Goal: Information Seeking & Learning: Learn about a topic

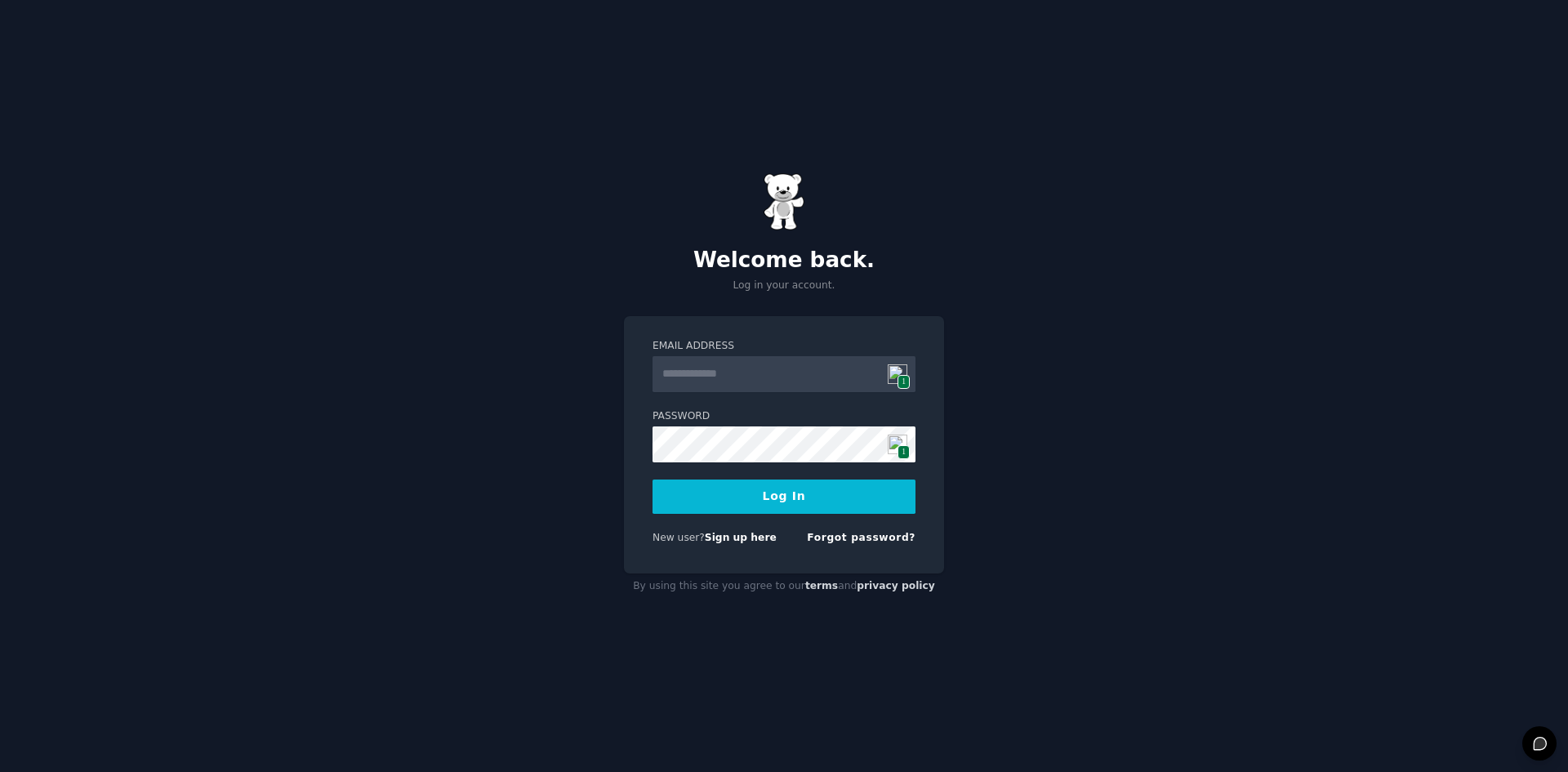
click at [896, 381] on img at bounding box center [898, 374] width 20 height 20
type input "**********"
click at [726, 489] on button "Log In" at bounding box center [784, 496] width 262 height 34
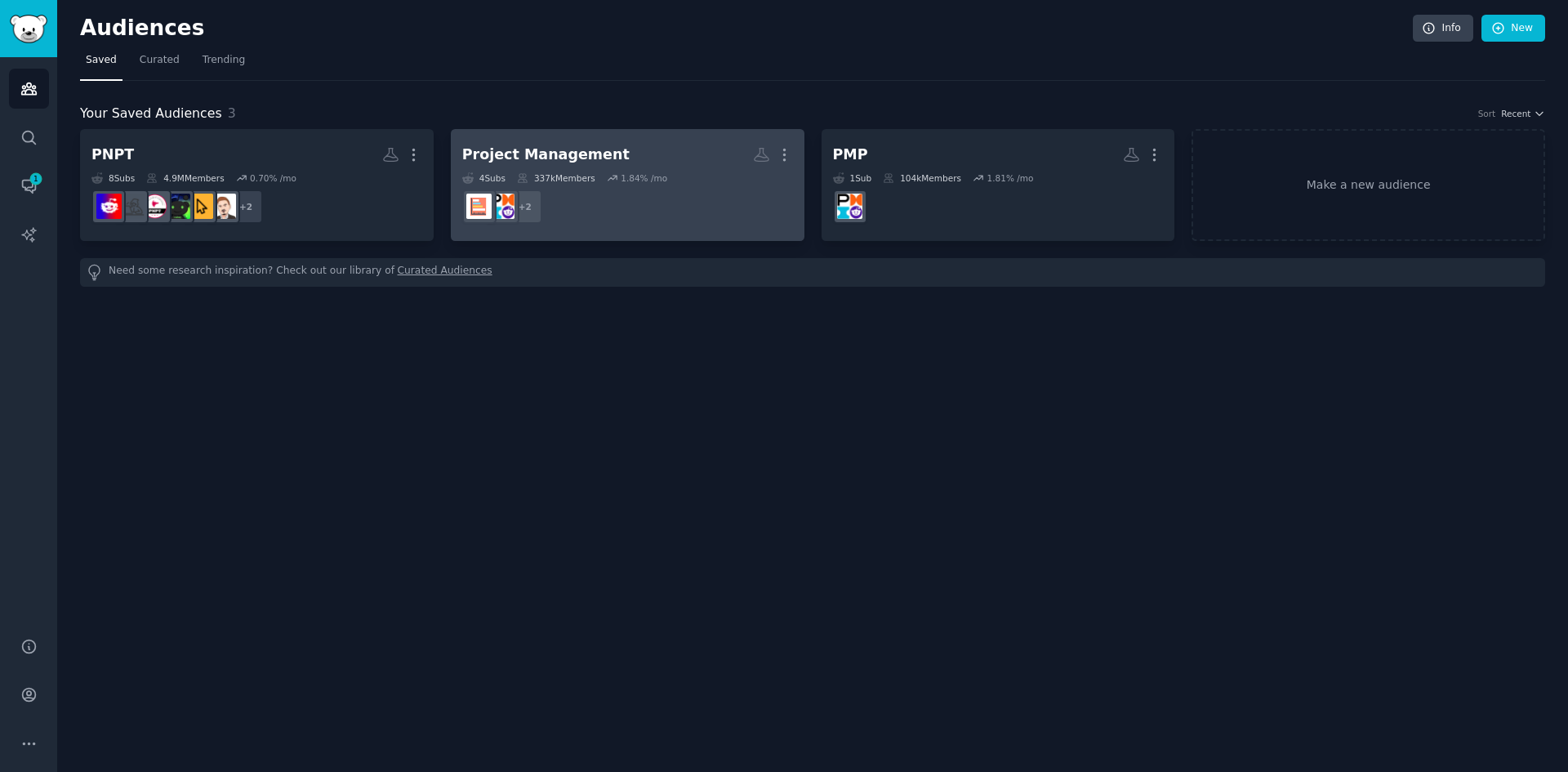
click at [588, 158] on div "Project Management" at bounding box center [546, 154] width 167 height 21
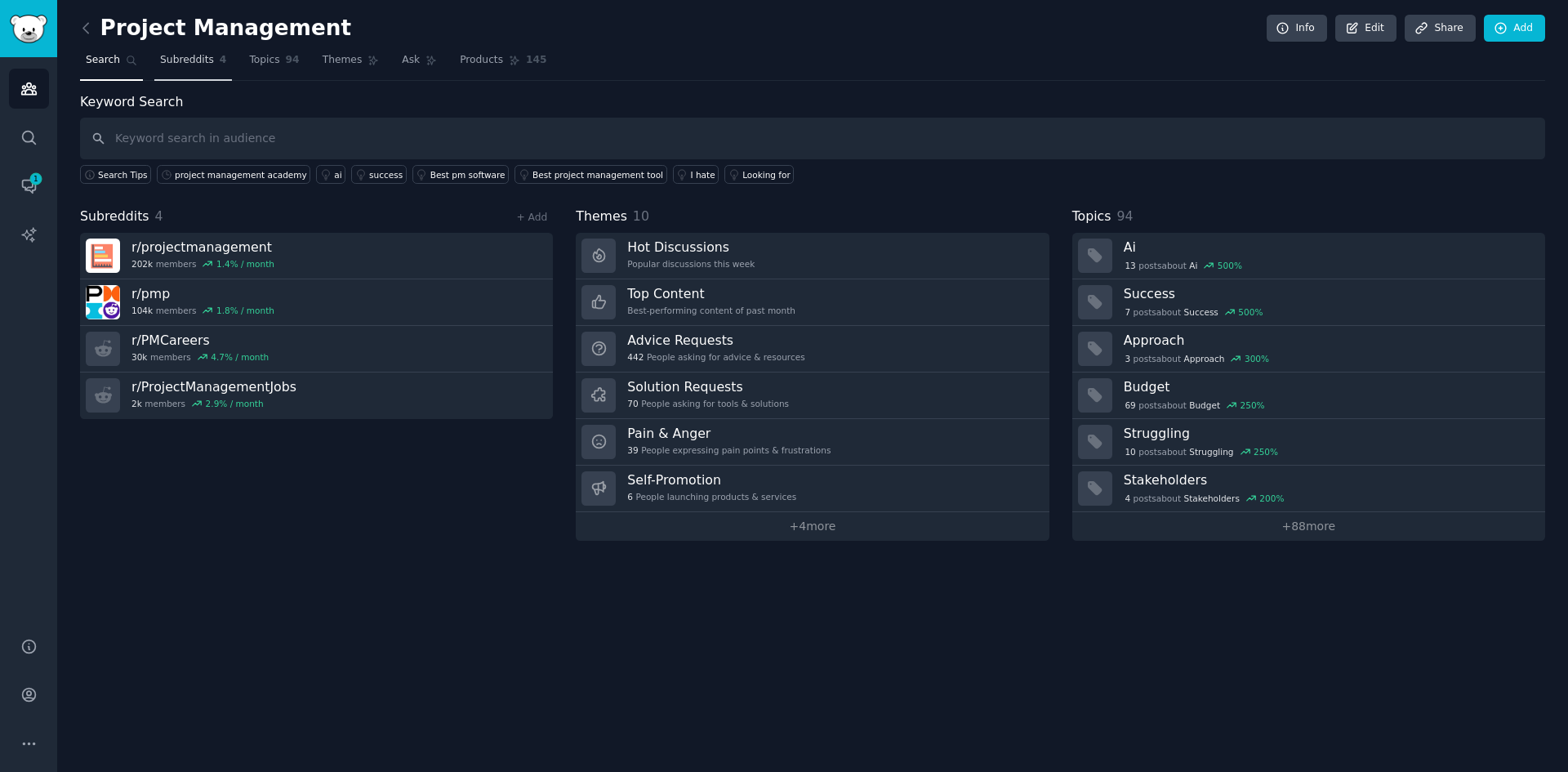
click at [176, 57] on span "Subreddits" at bounding box center [187, 60] width 54 height 15
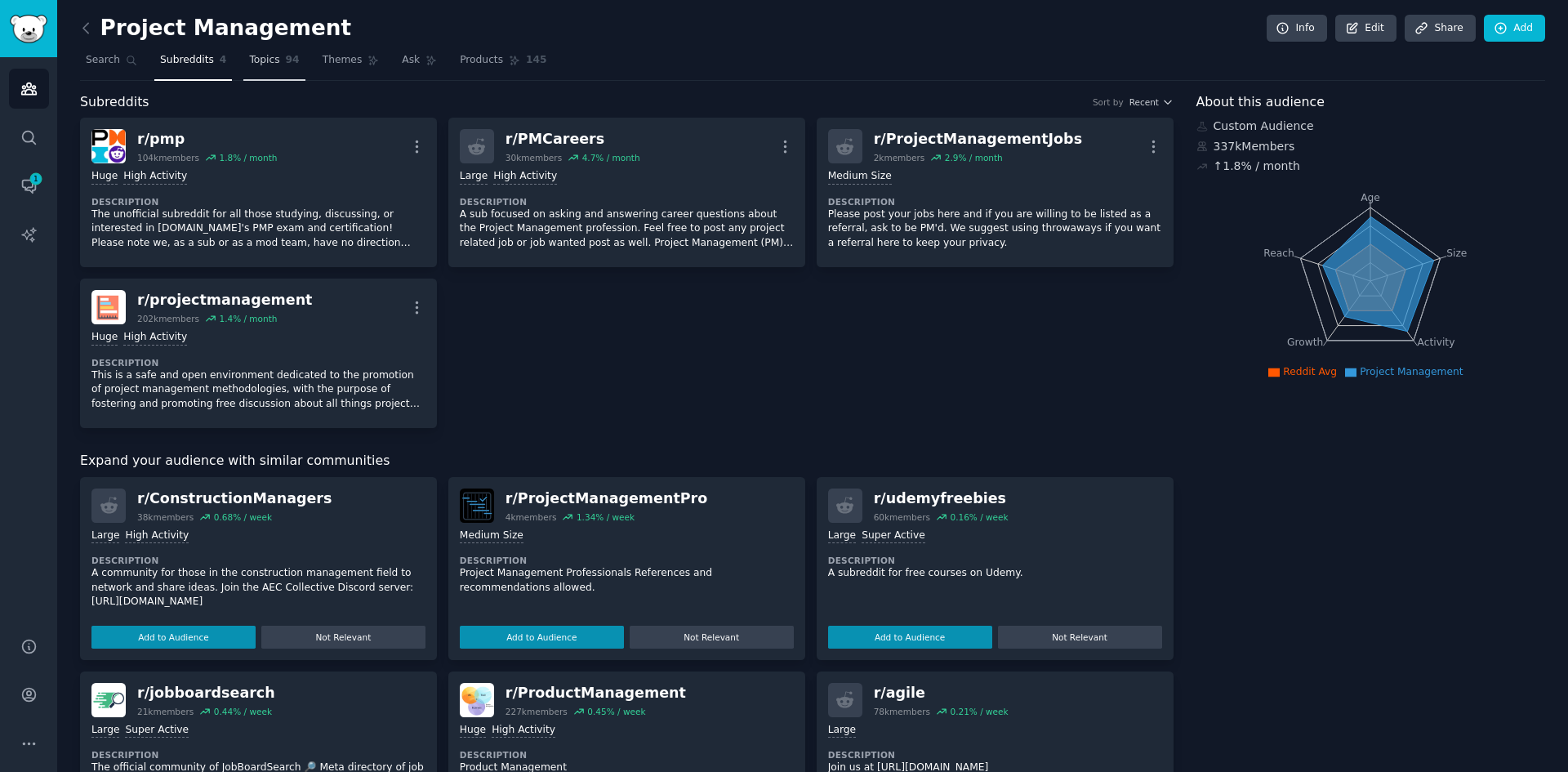
click at [260, 65] on span "Topics" at bounding box center [264, 60] width 30 height 15
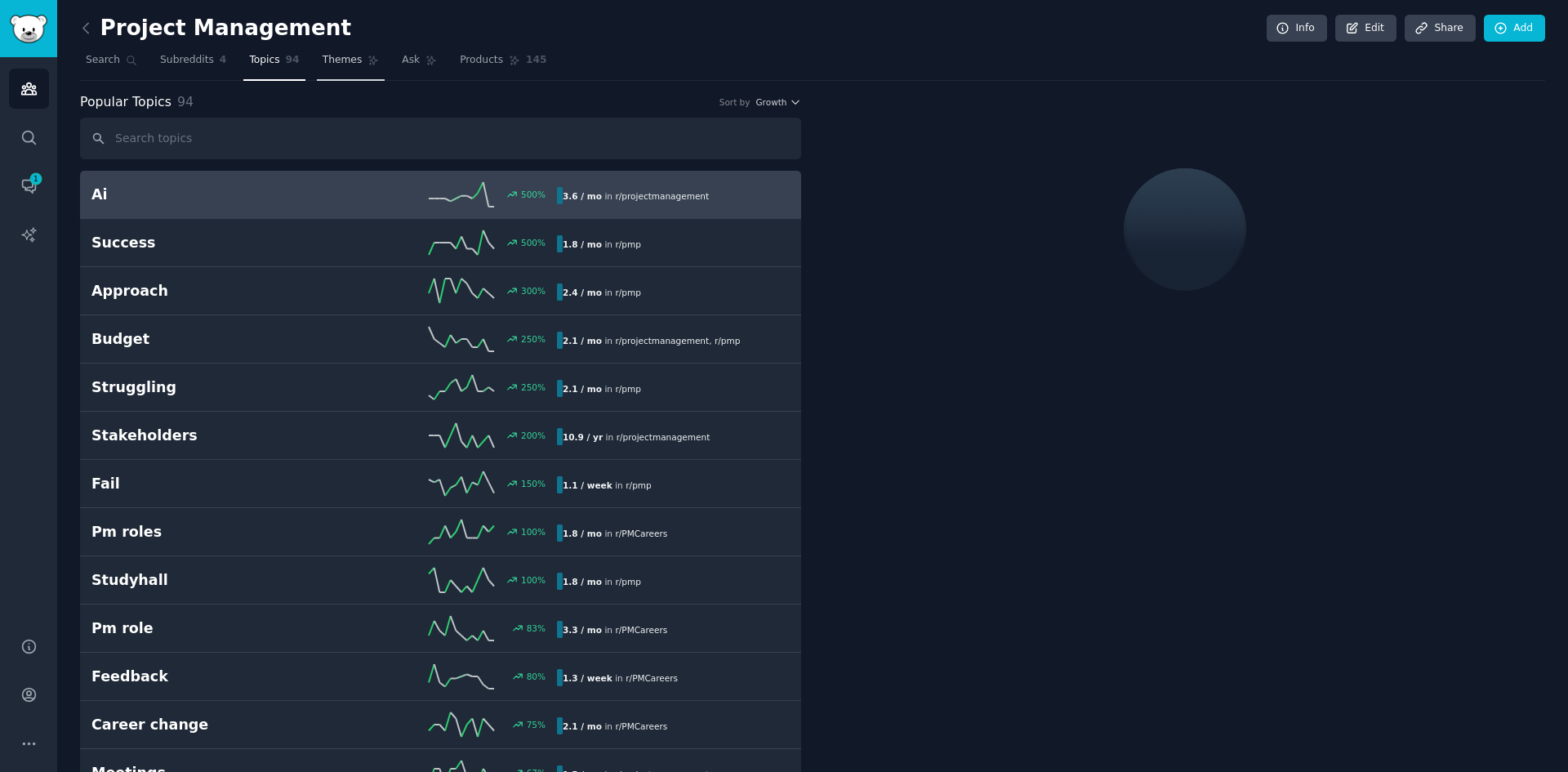
click at [322, 65] on span "Themes" at bounding box center [342, 60] width 40 height 15
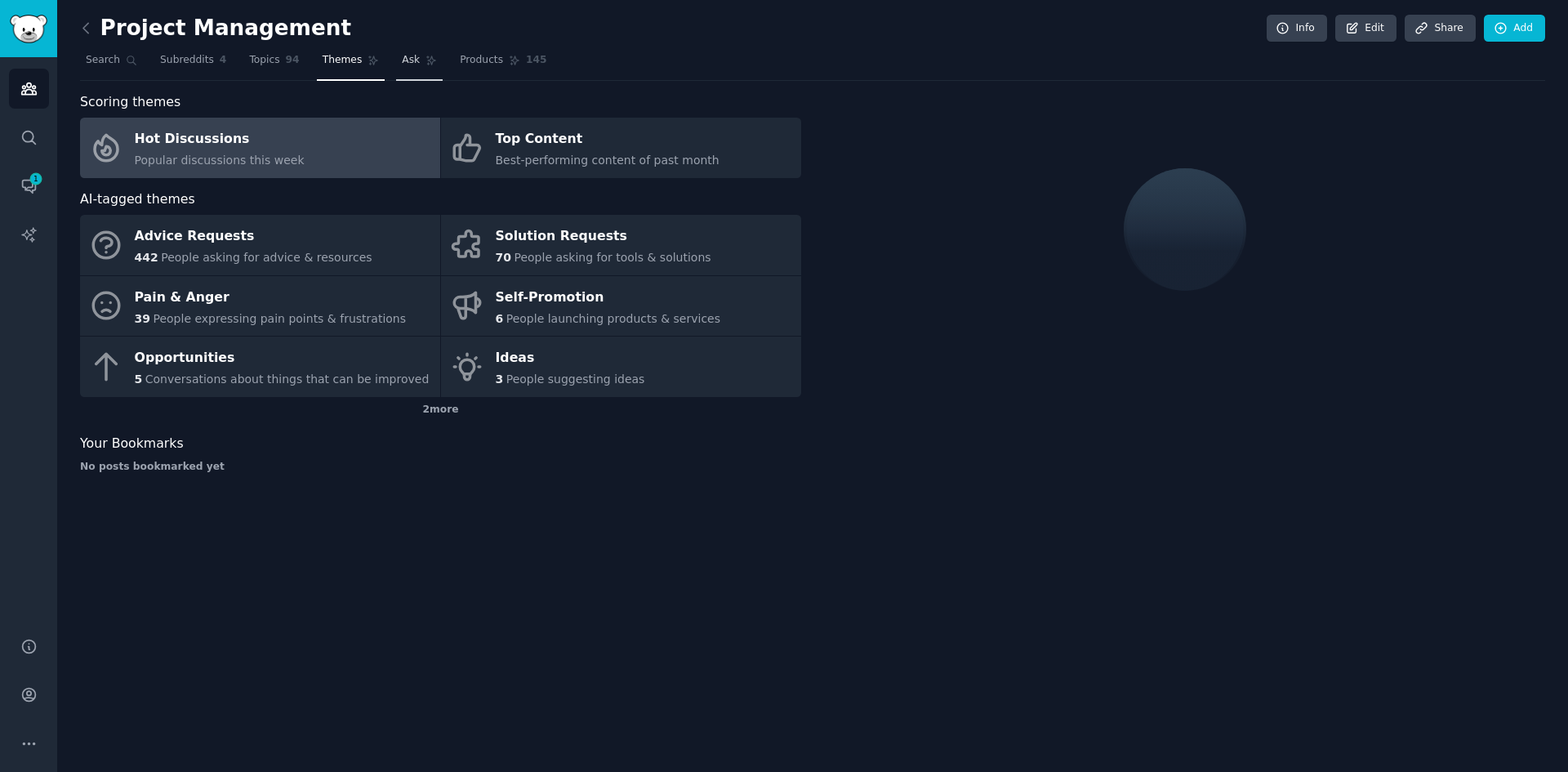
click at [396, 75] on link "Ask" at bounding box center [419, 65] width 47 height 34
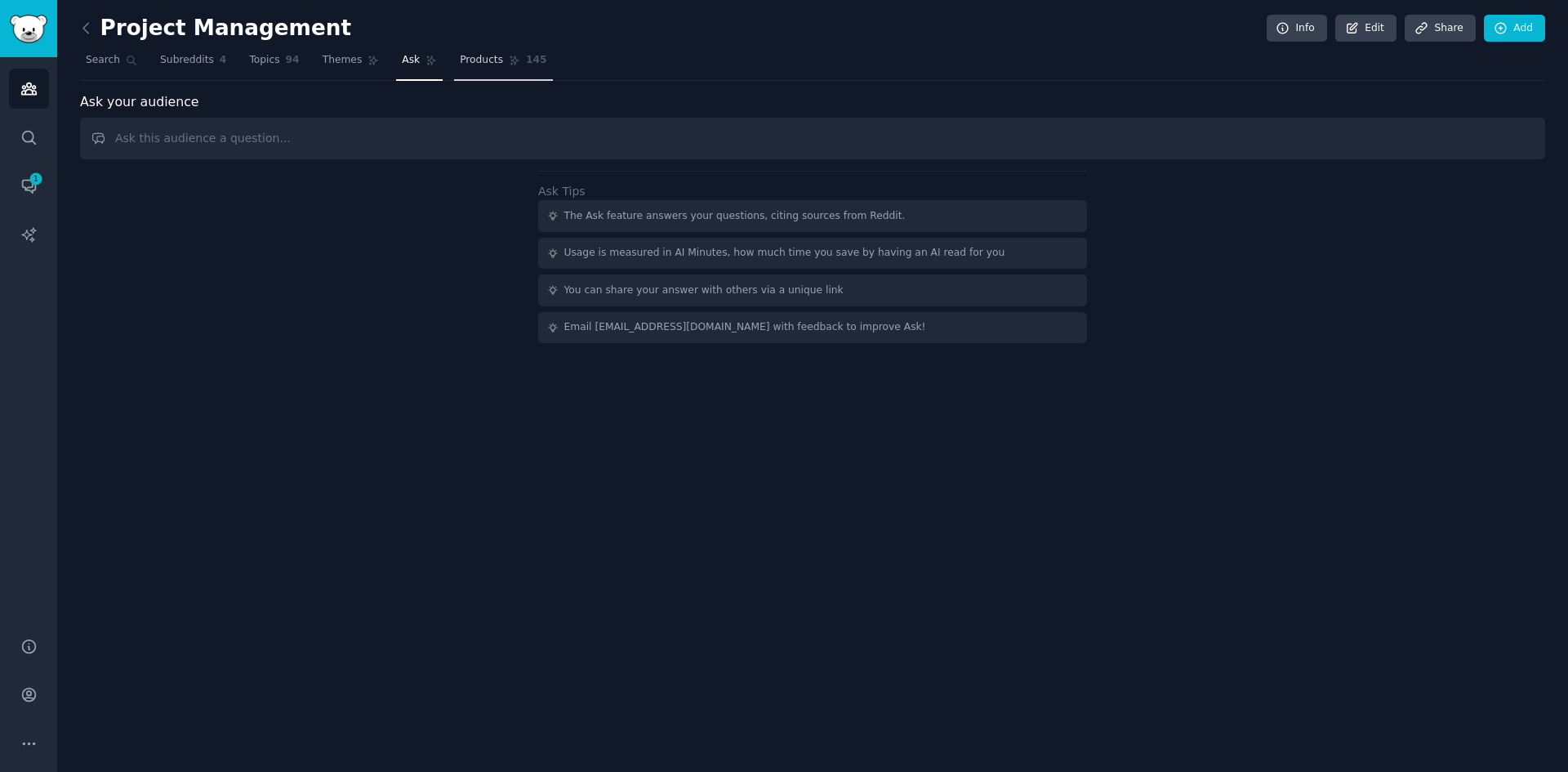
click at [459, 66] on span "Products" at bounding box center [481, 60] width 44 height 15
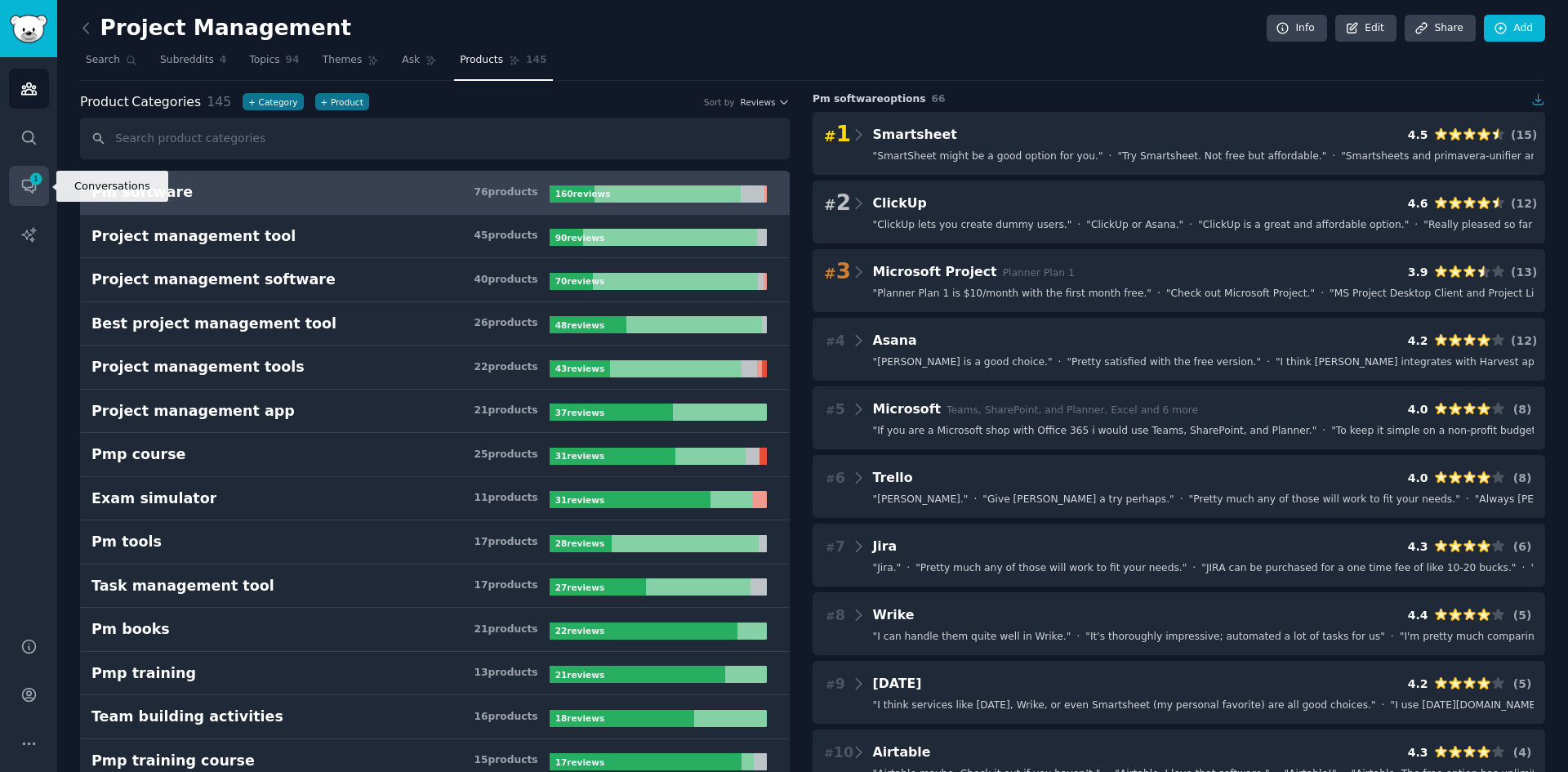
click at [32, 185] on icon "Sidebar" at bounding box center [36, 178] width 15 height 15
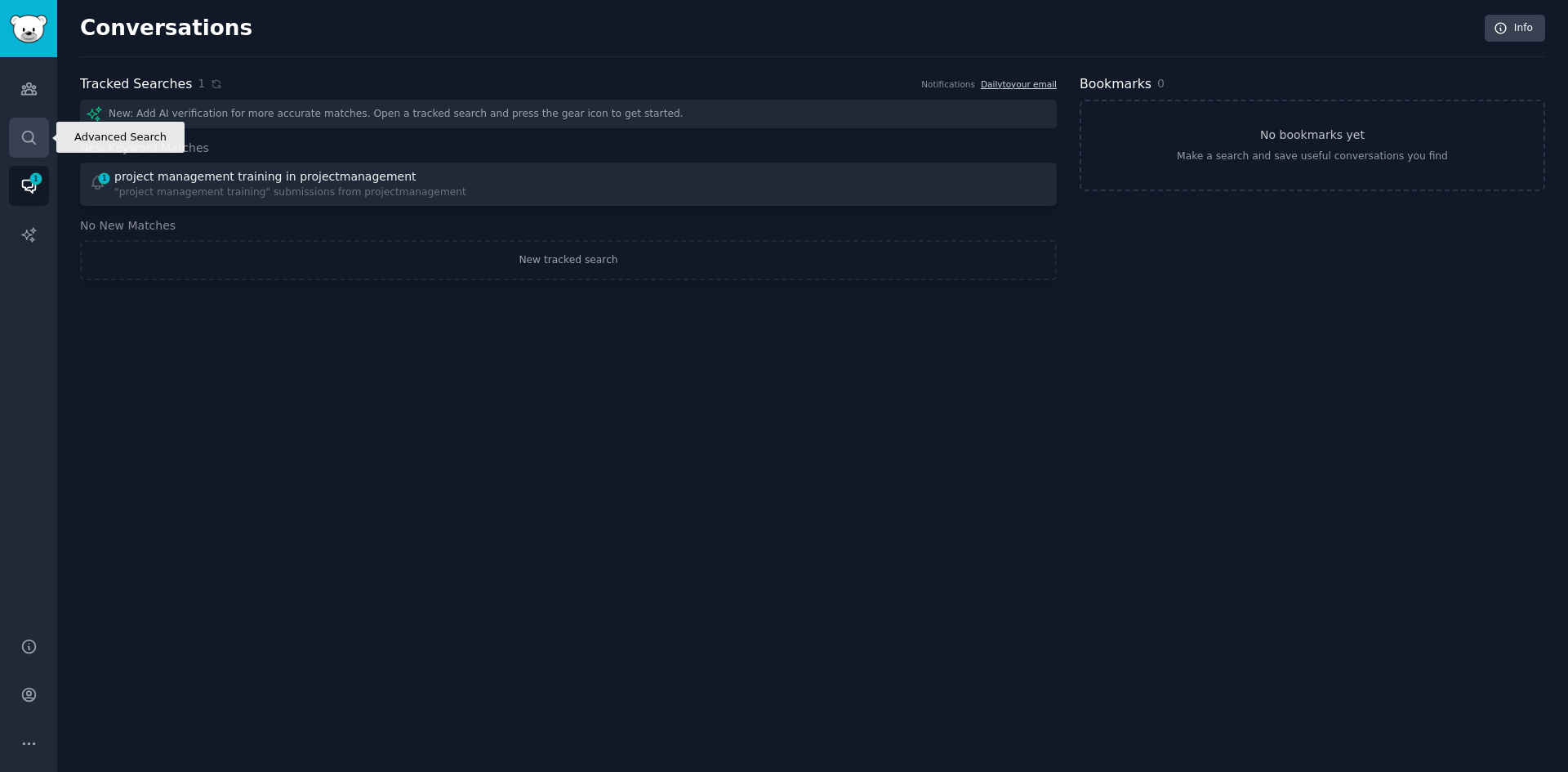
click at [30, 137] on icon "Sidebar" at bounding box center [29, 137] width 17 height 17
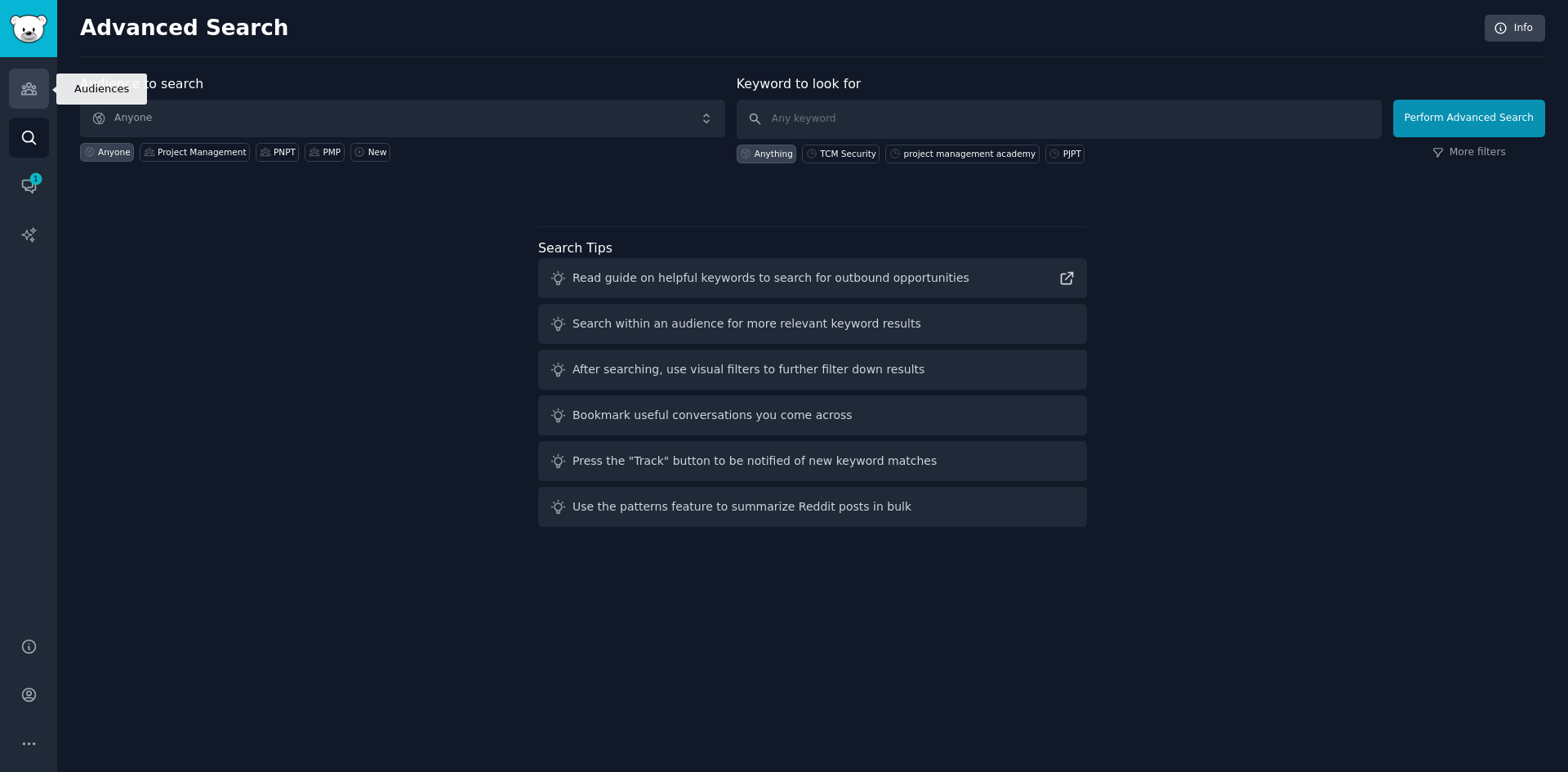
click at [32, 85] on icon "Sidebar" at bounding box center [29, 88] width 17 height 17
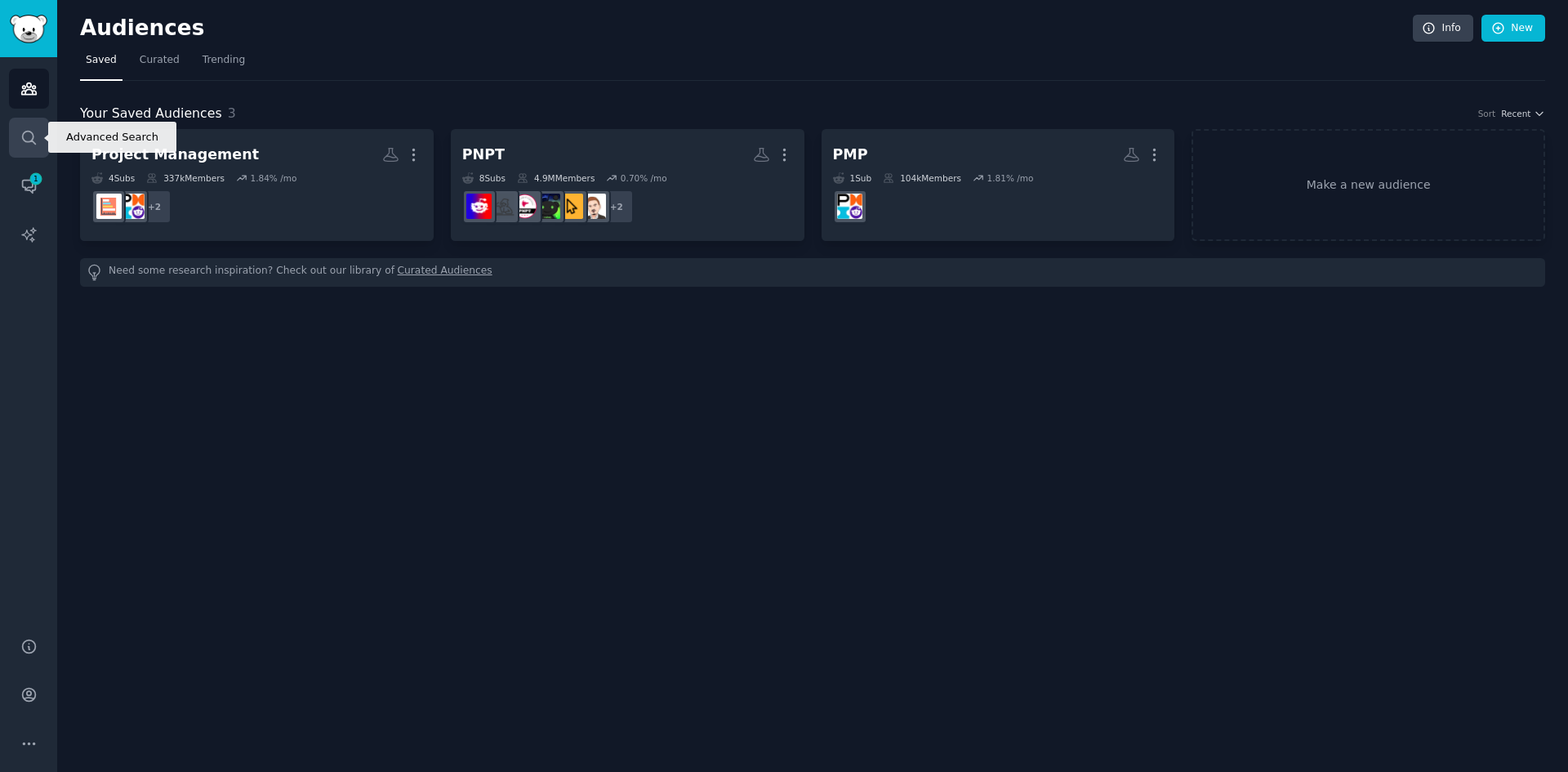
click at [26, 125] on link "Search" at bounding box center [29, 137] width 40 height 40
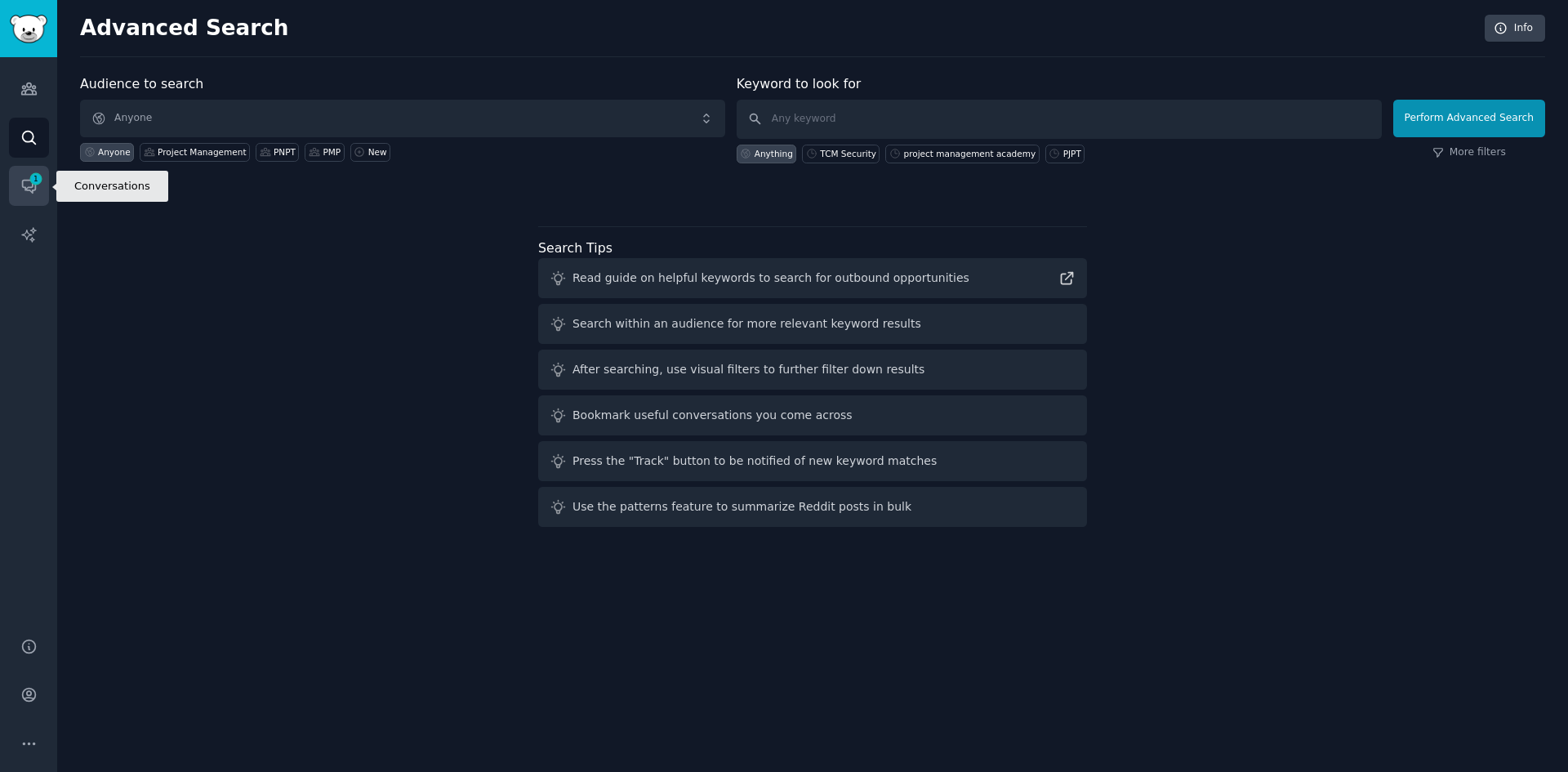
click at [23, 171] on link "Conversations 1" at bounding box center [29, 186] width 40 height 40
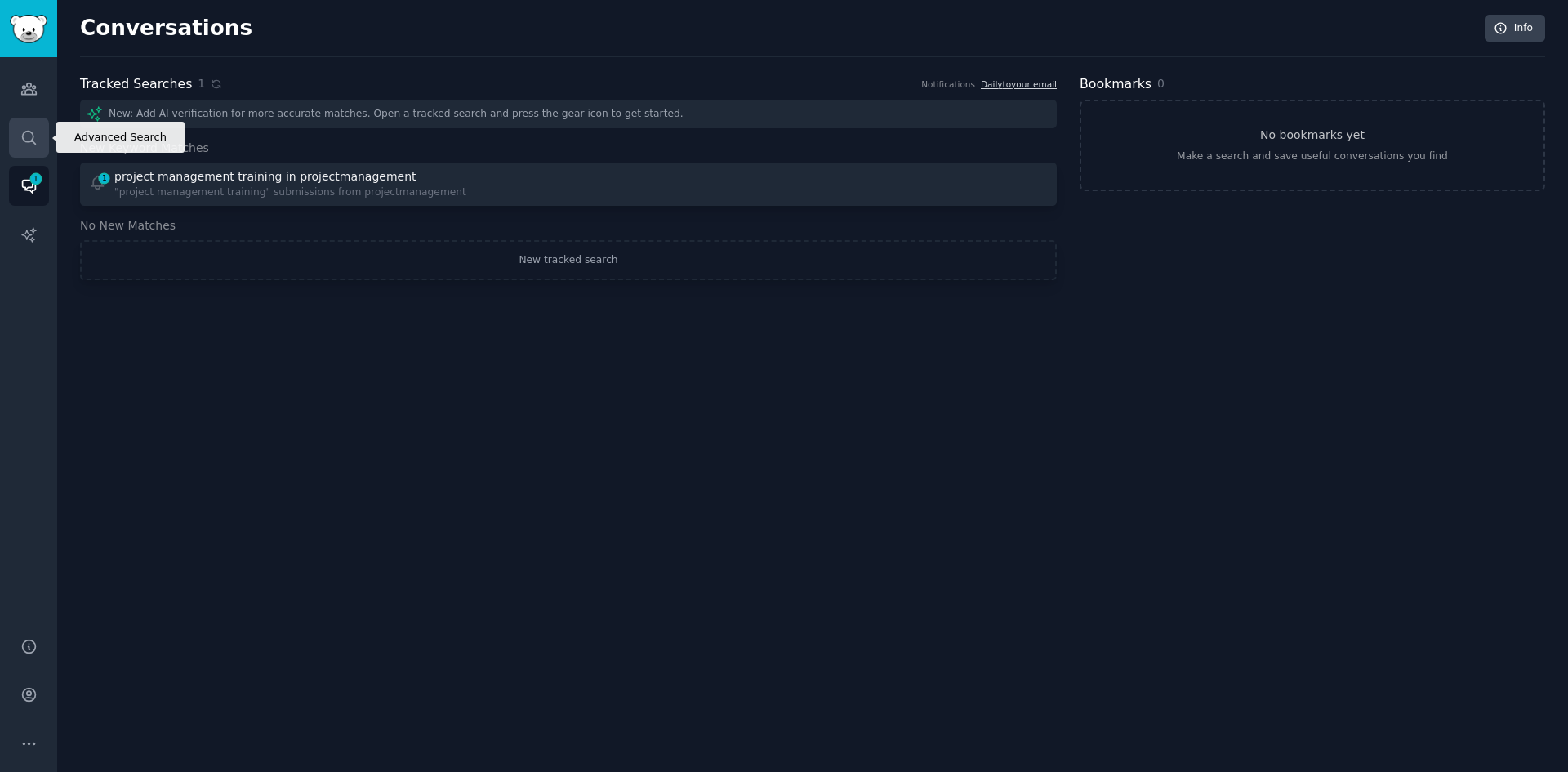
click at [25, 133] on icon "Sidebar" at bounding box center [29, 137] width 17 height 17
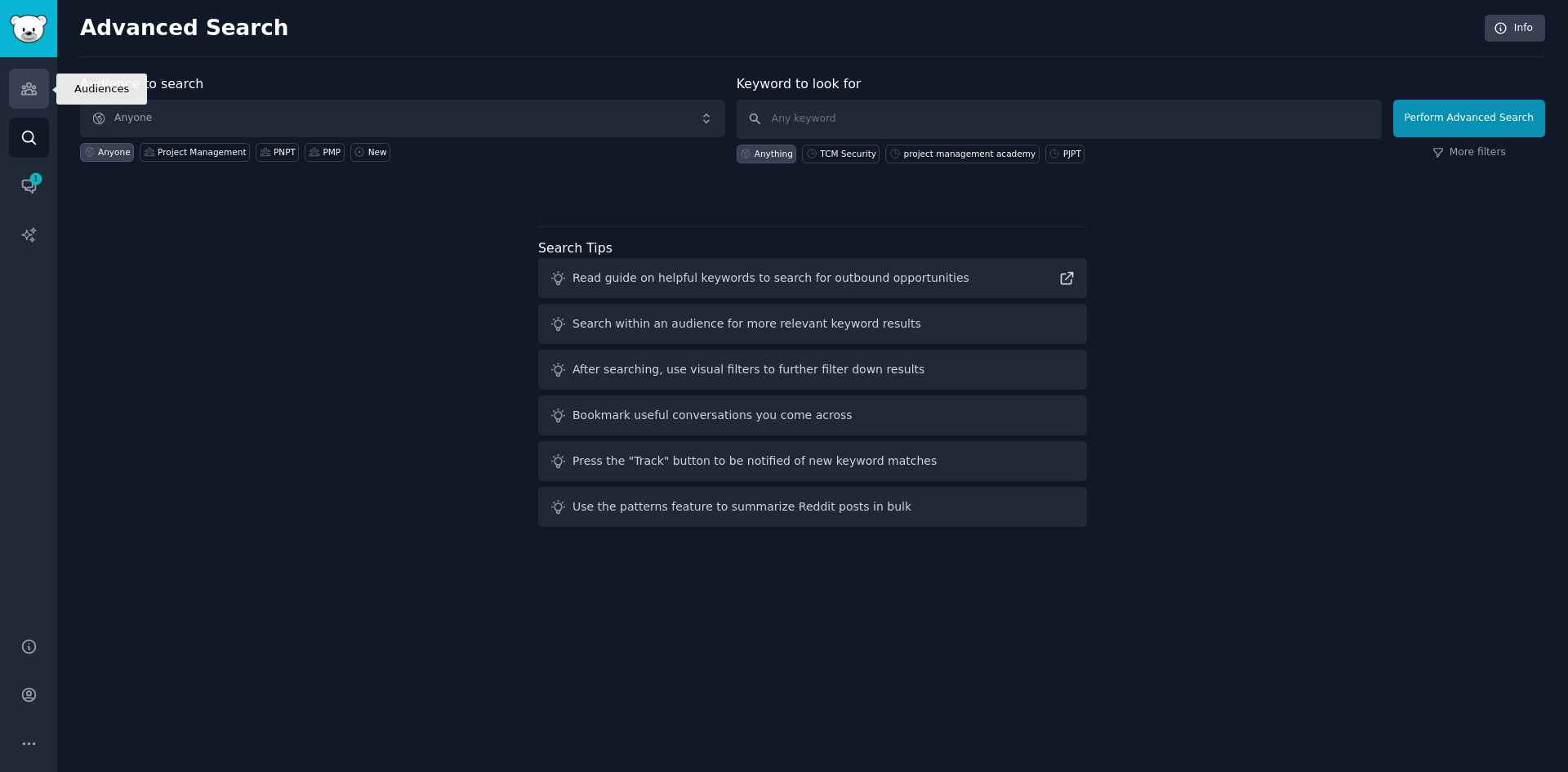
click at [37, 94] on icon "Sidebar" at bounding box center [29, 88] width 17 height 17
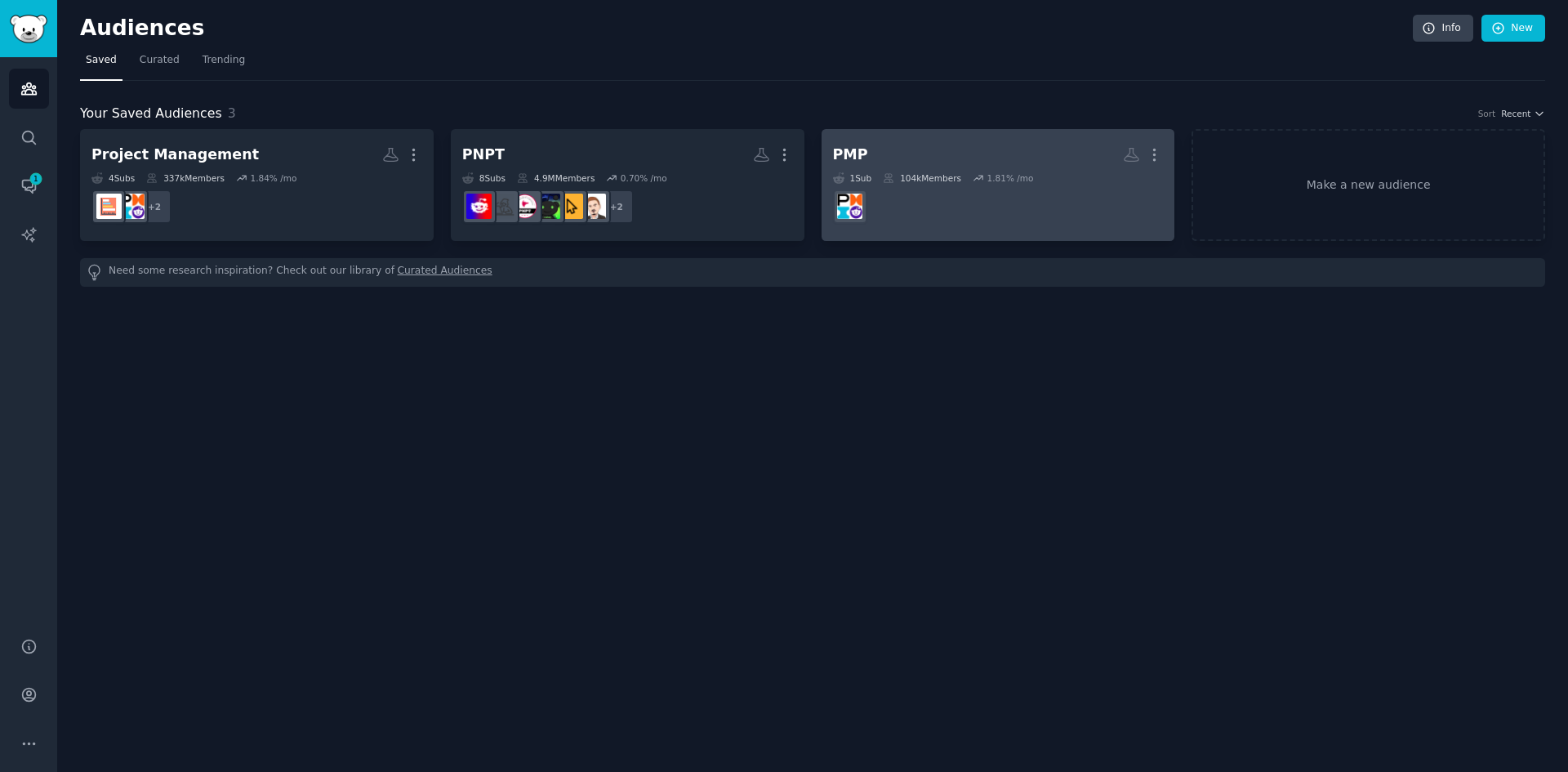
click at [898, 163] on h2 "PMP More" at bounding box center [998, 154] width 331 height 29
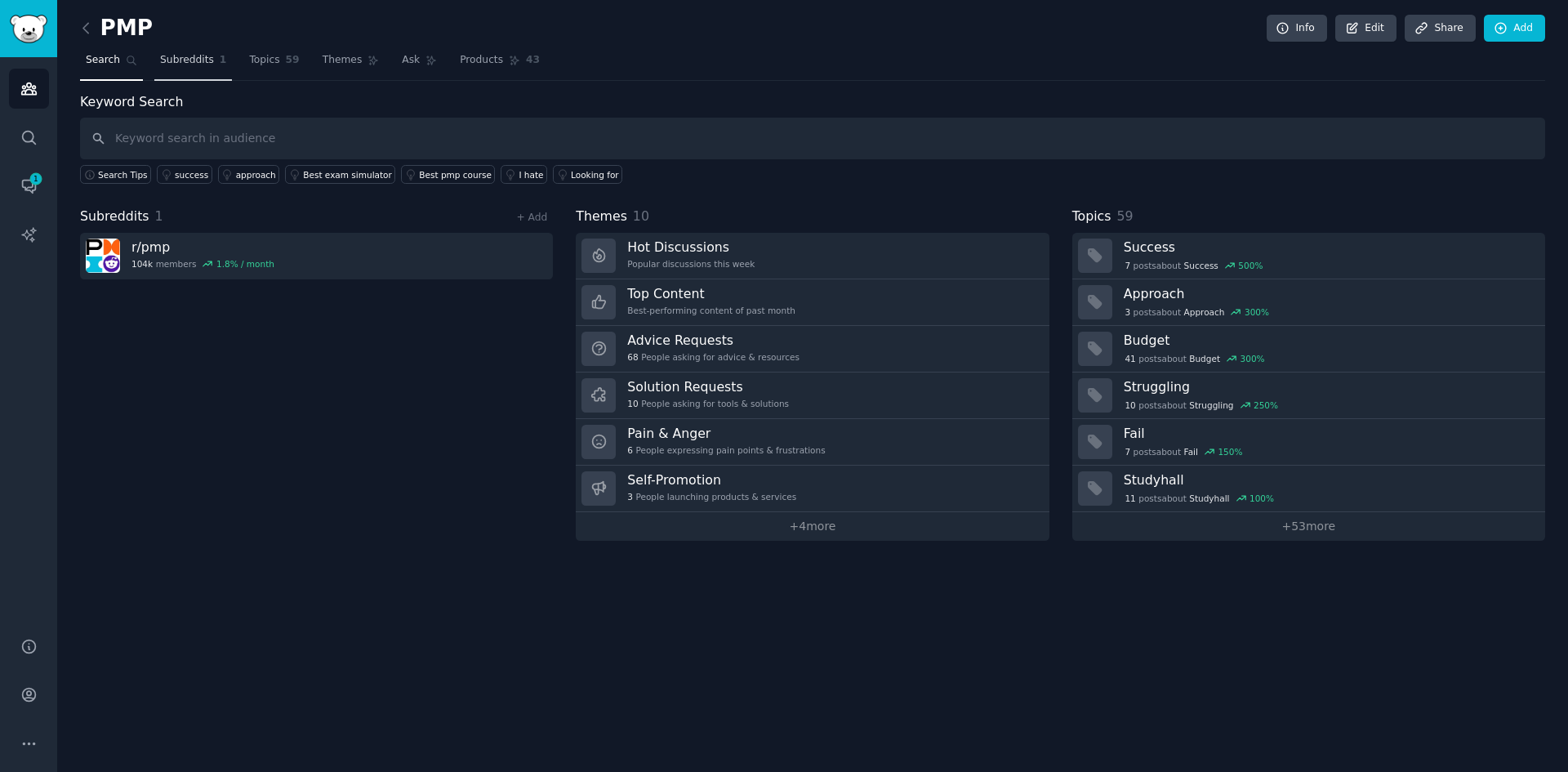
click at [188, 60] on span "Subreddits" at bounding box center [187, 60] width 54 height 15
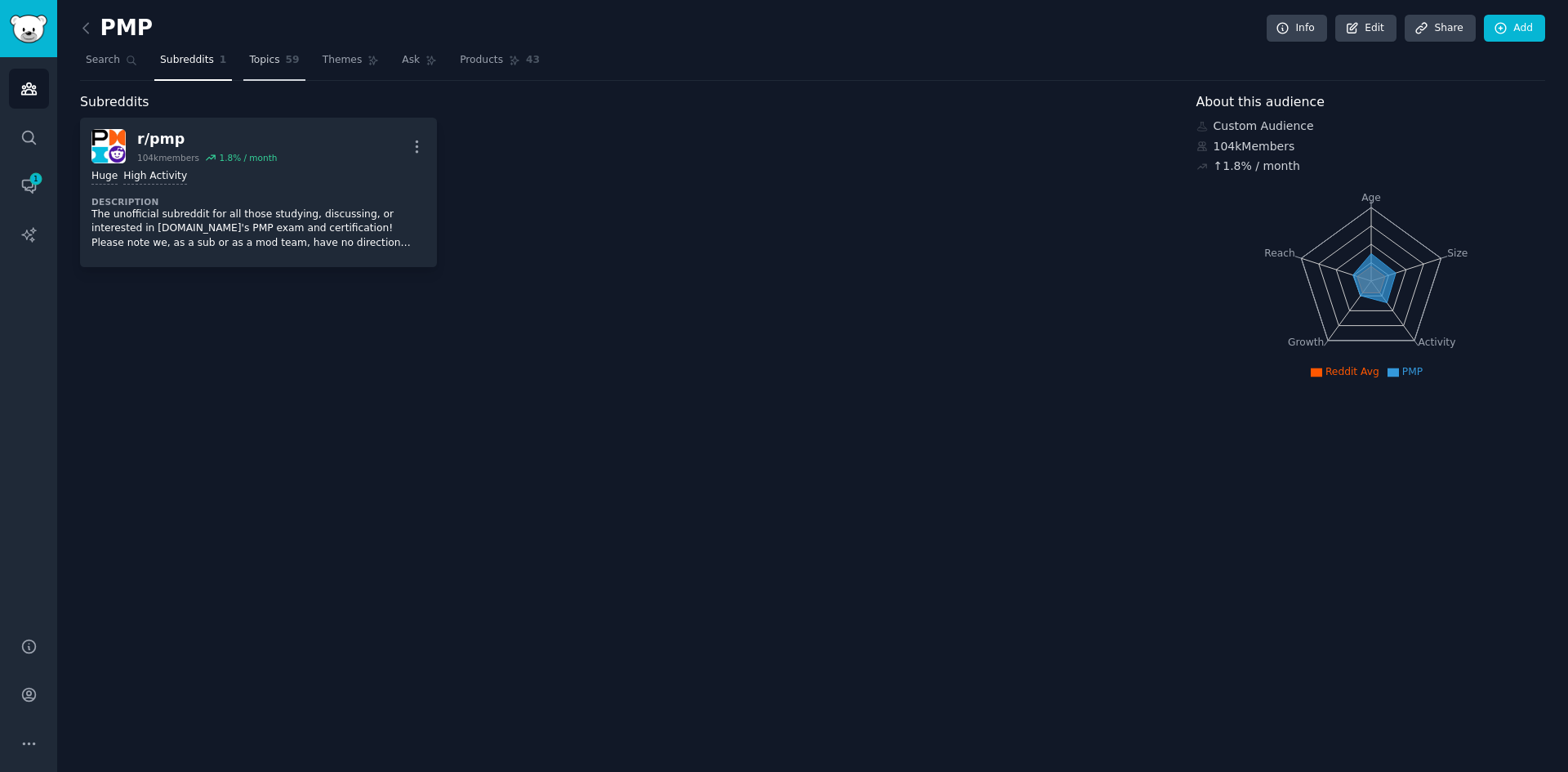
click at [250, 66] on span "Topics" at bounding box center [264, 60] width 30 height 15
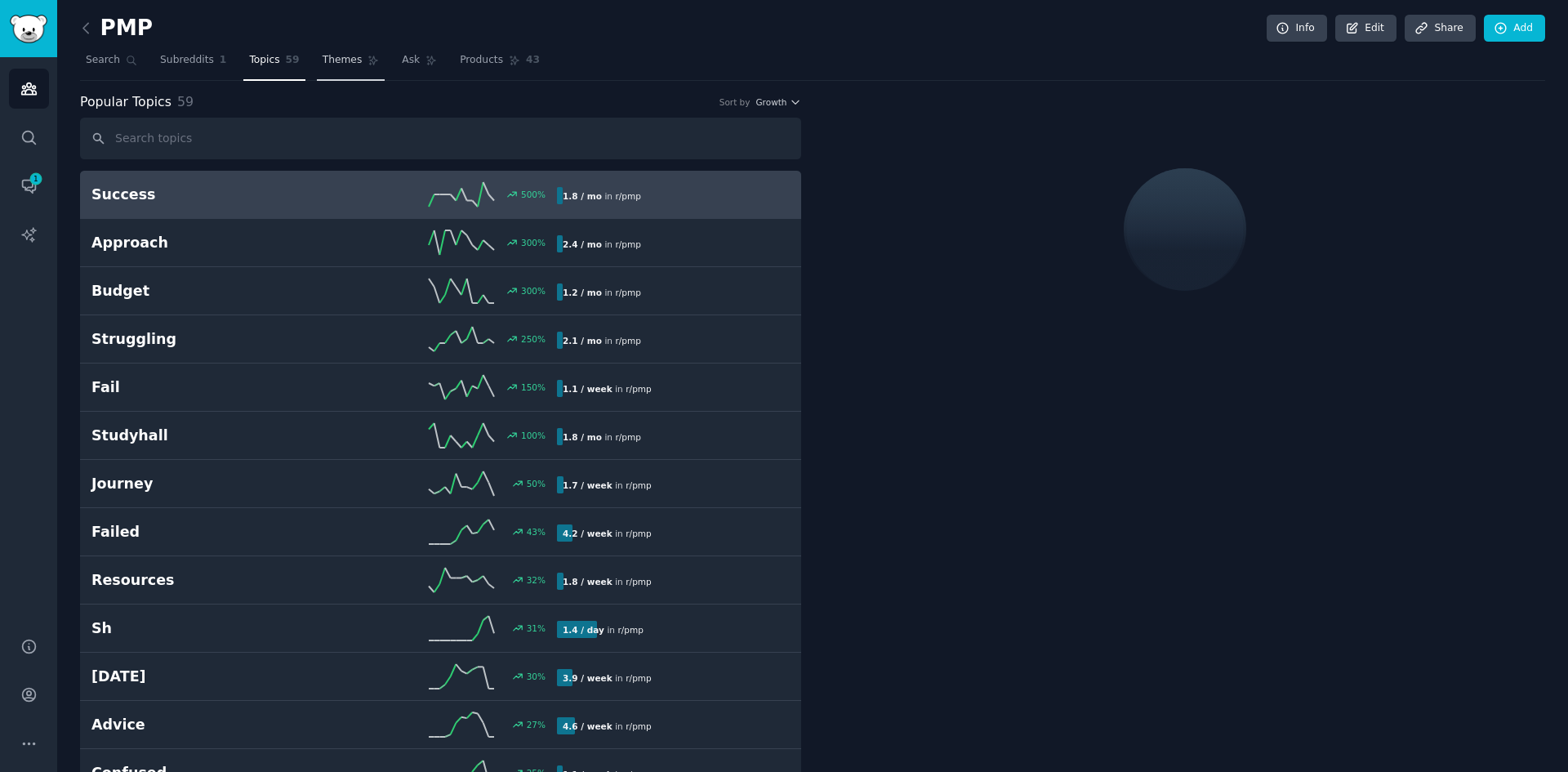
click at [332, 66] on span "Themes" at bounding box center [342, 60] width 40 height 15
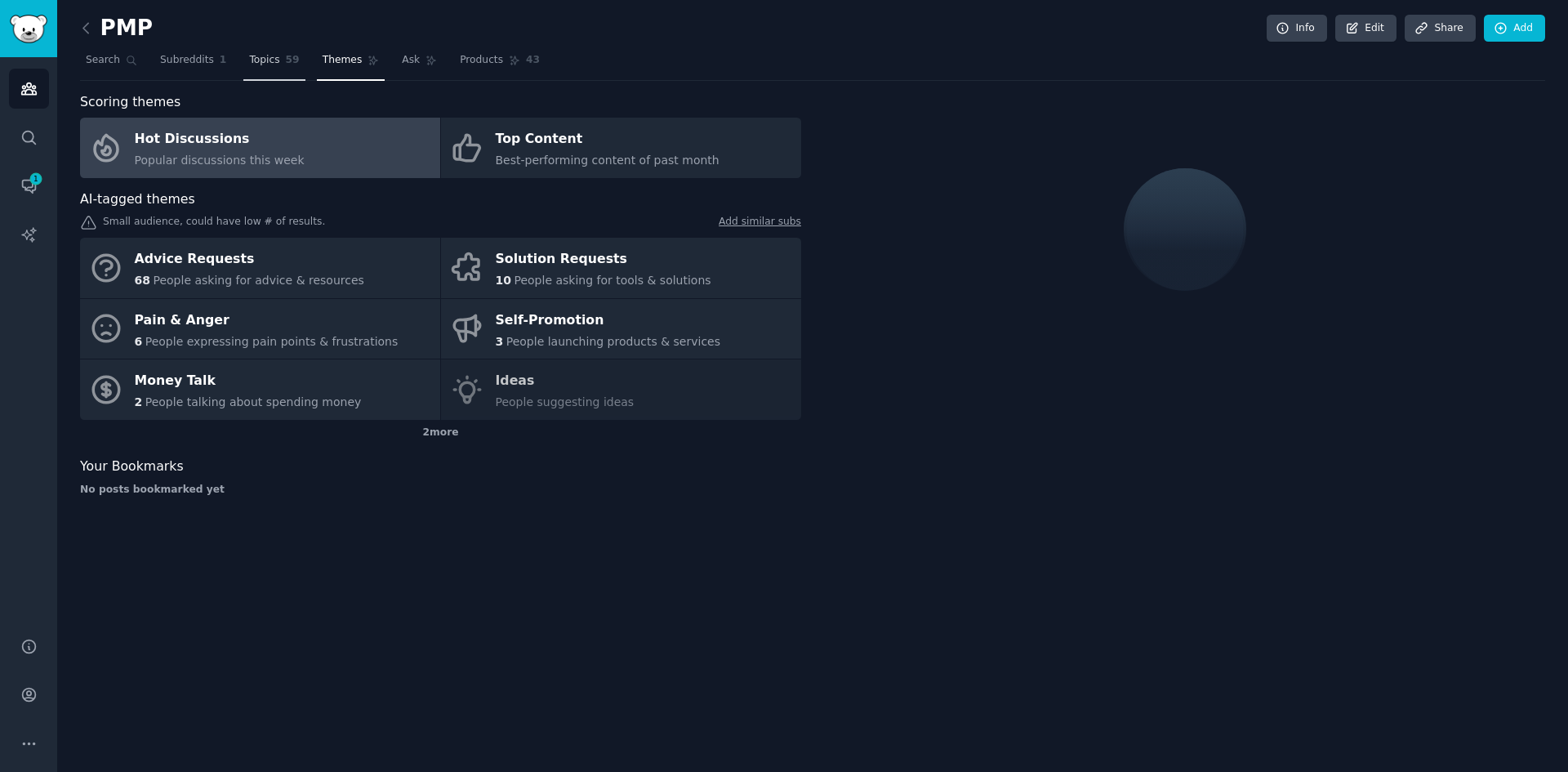
click at [250, 65] on span "Topics" at bounding box center [264, 60] width 30 height 15
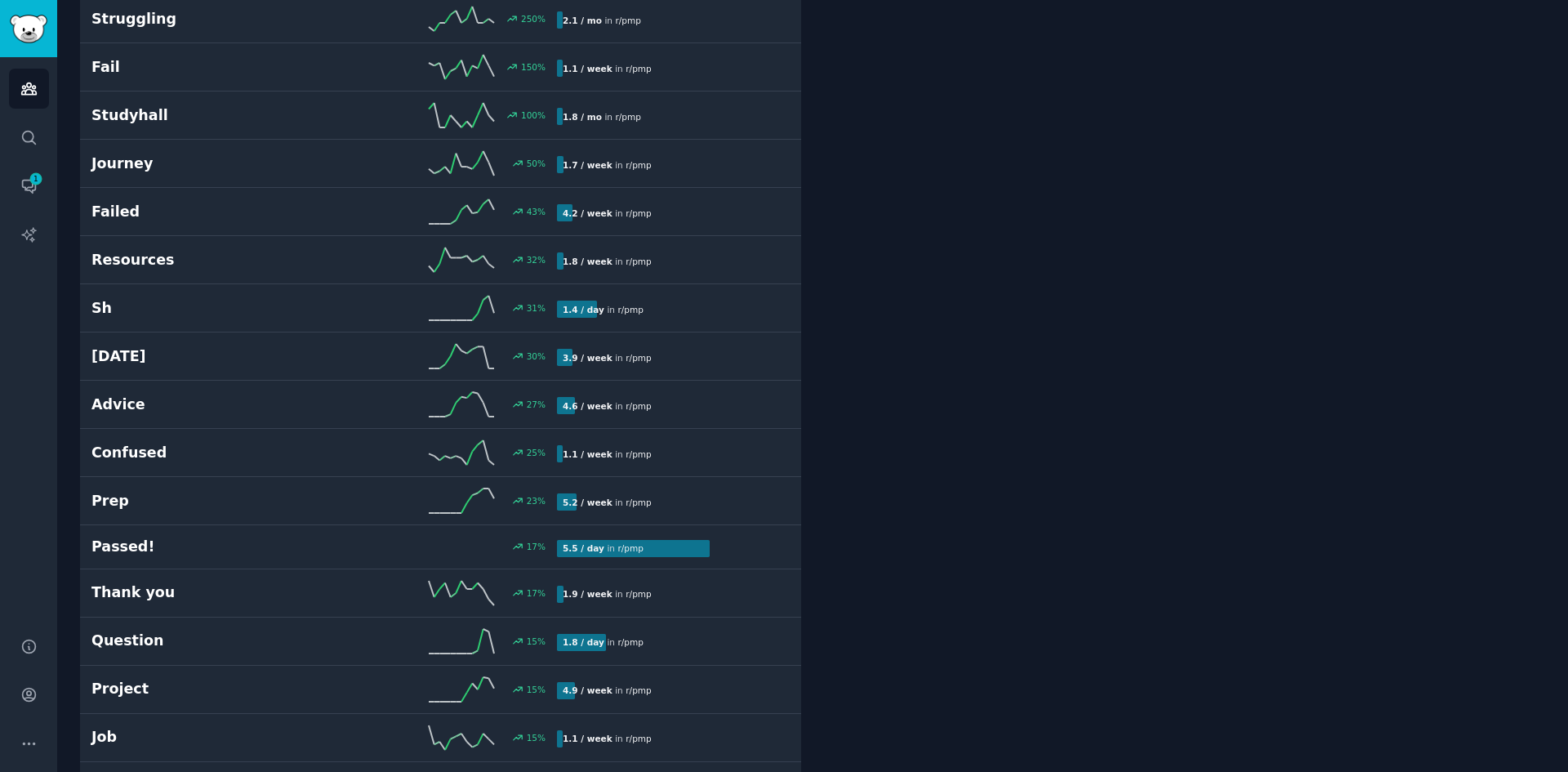
scroll to position [327, 0]
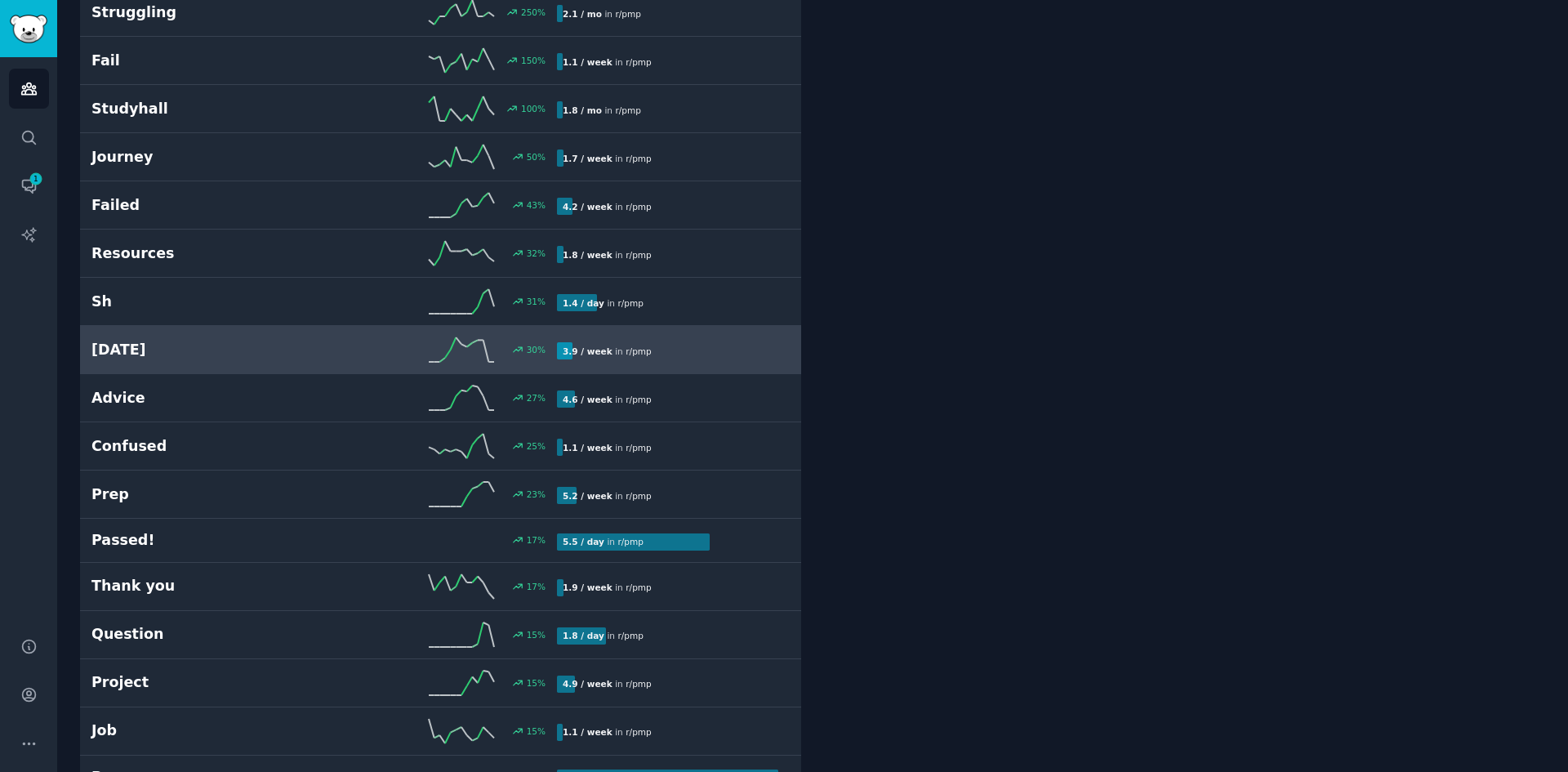
click at [135, 364] on link "Today 30 % 3.9 / week in r/ pmp" at bounding box center [439, 350] width 721 height 48
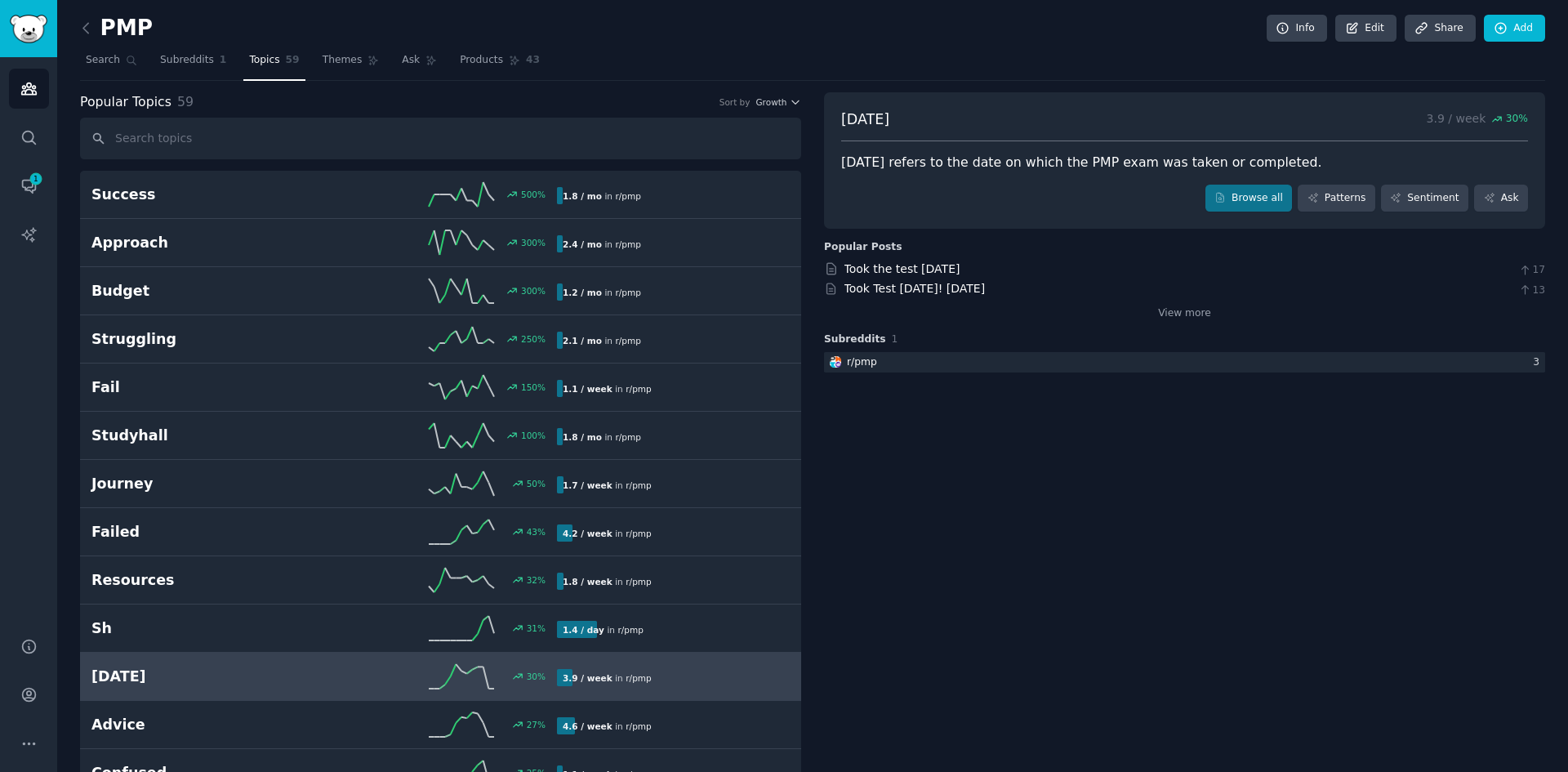
drag, startPoint x: 834, startPoint y: 630, endPoint x: 799, endPoint y: 440, distance: 193.2
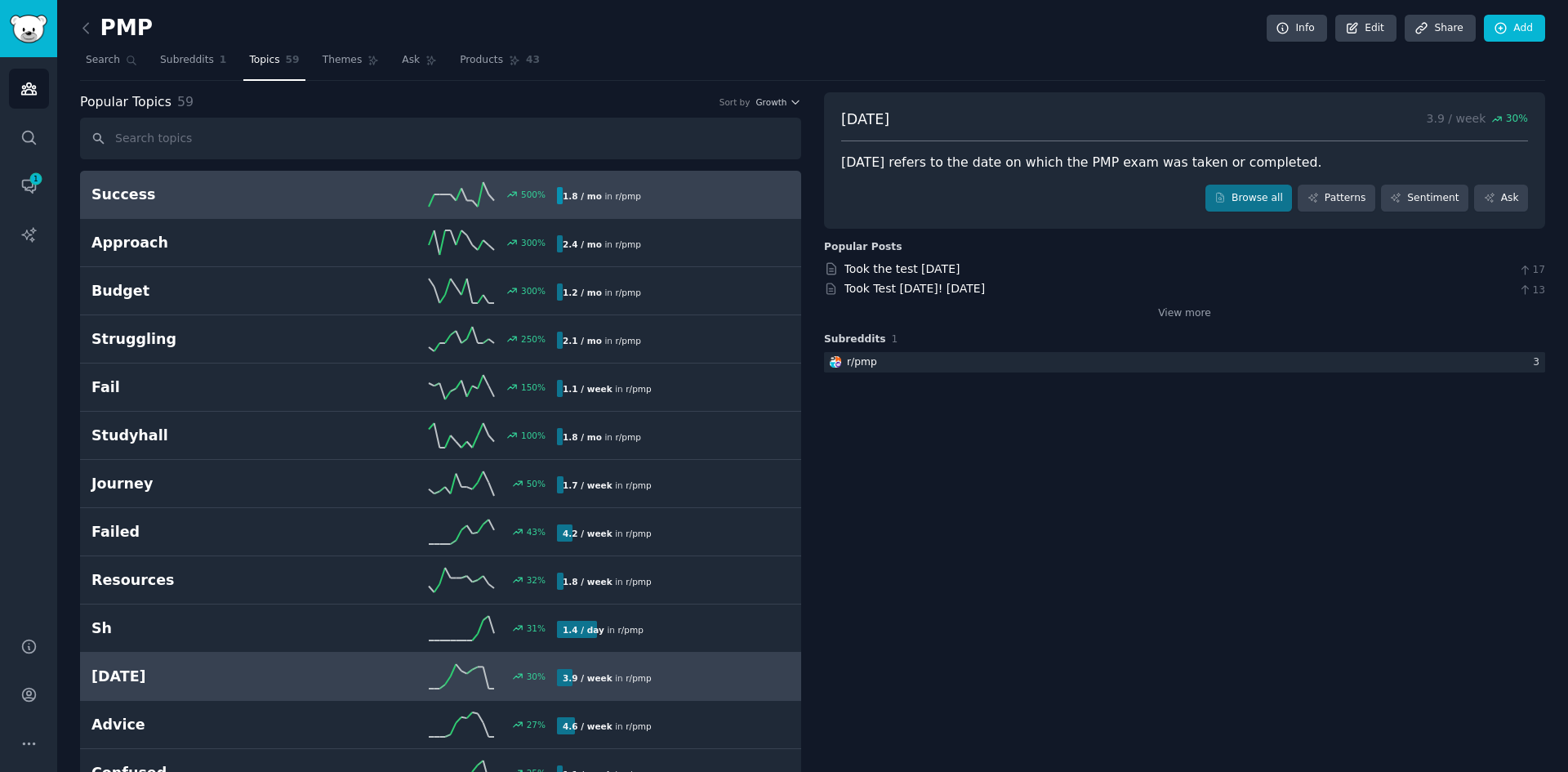
click at [269, 202] on h2 "Success" at bounding box center [208, 195] width 233 height 21
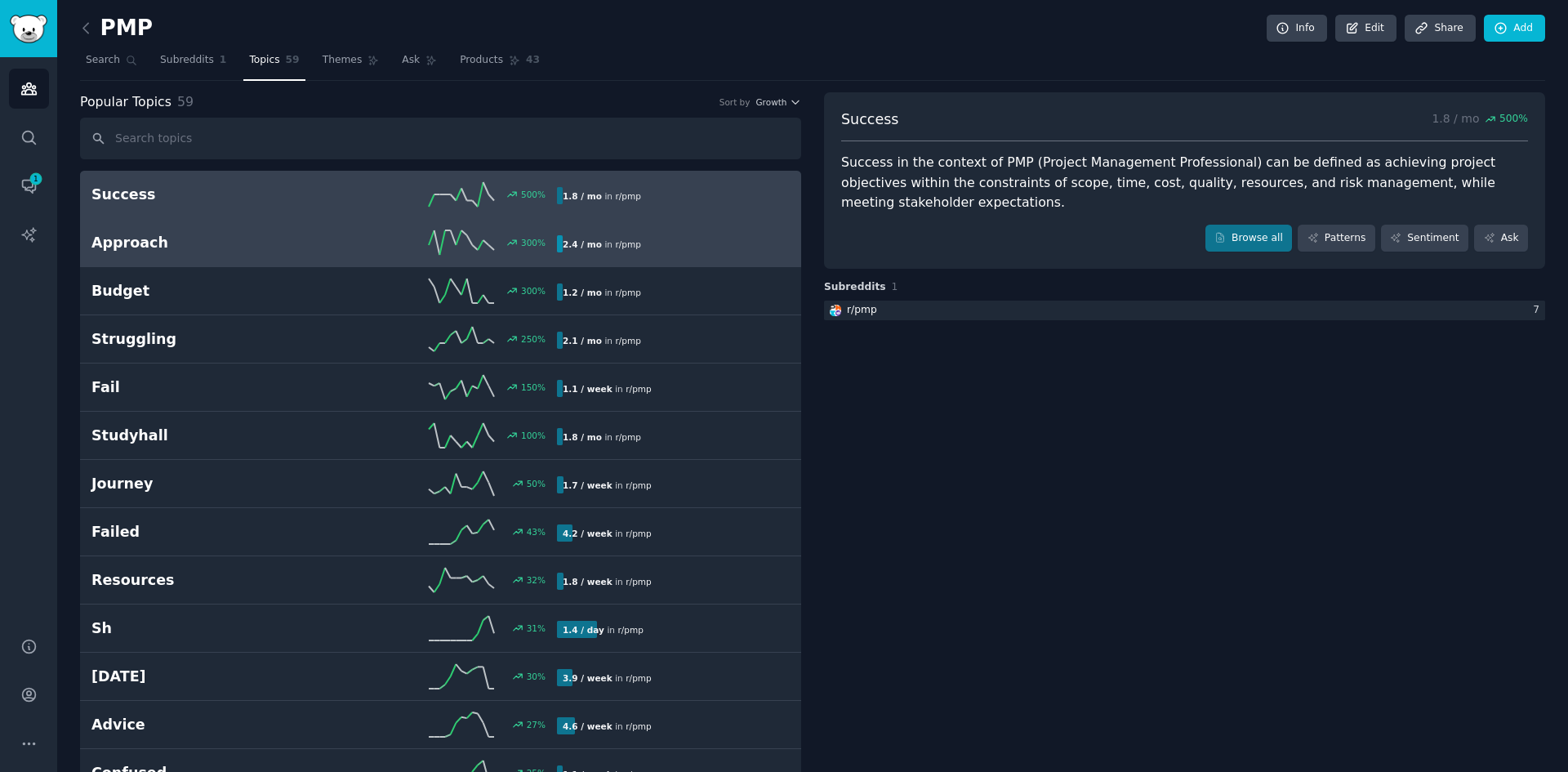
click at [296, 242] on h2 "Approach" at bounding box center [208, 243] width 233 height 21
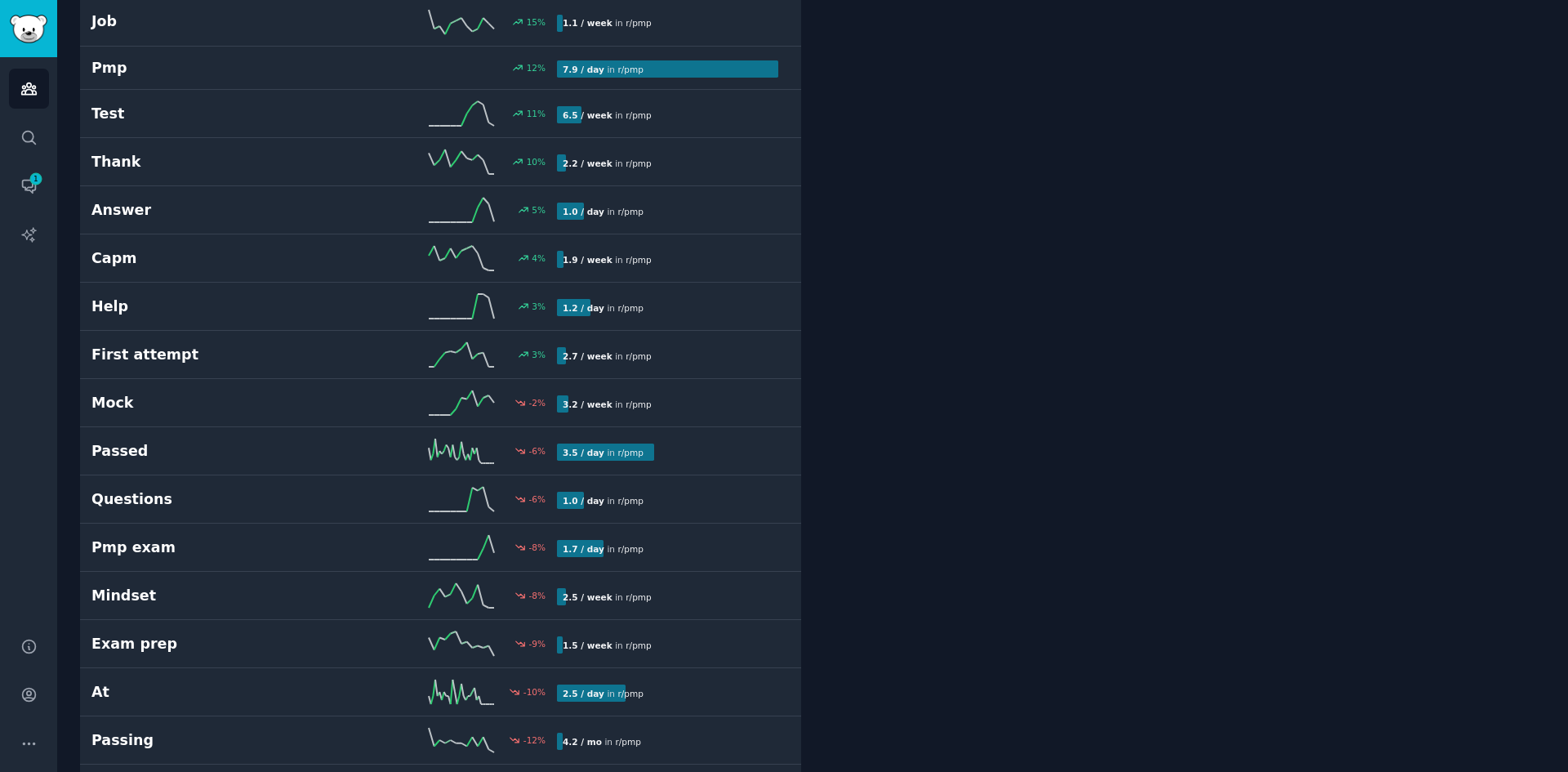
drag, startPoint x: 993, startPoint y: 384, endPoint x: 978, endPoint y: 472, distance: 89.3
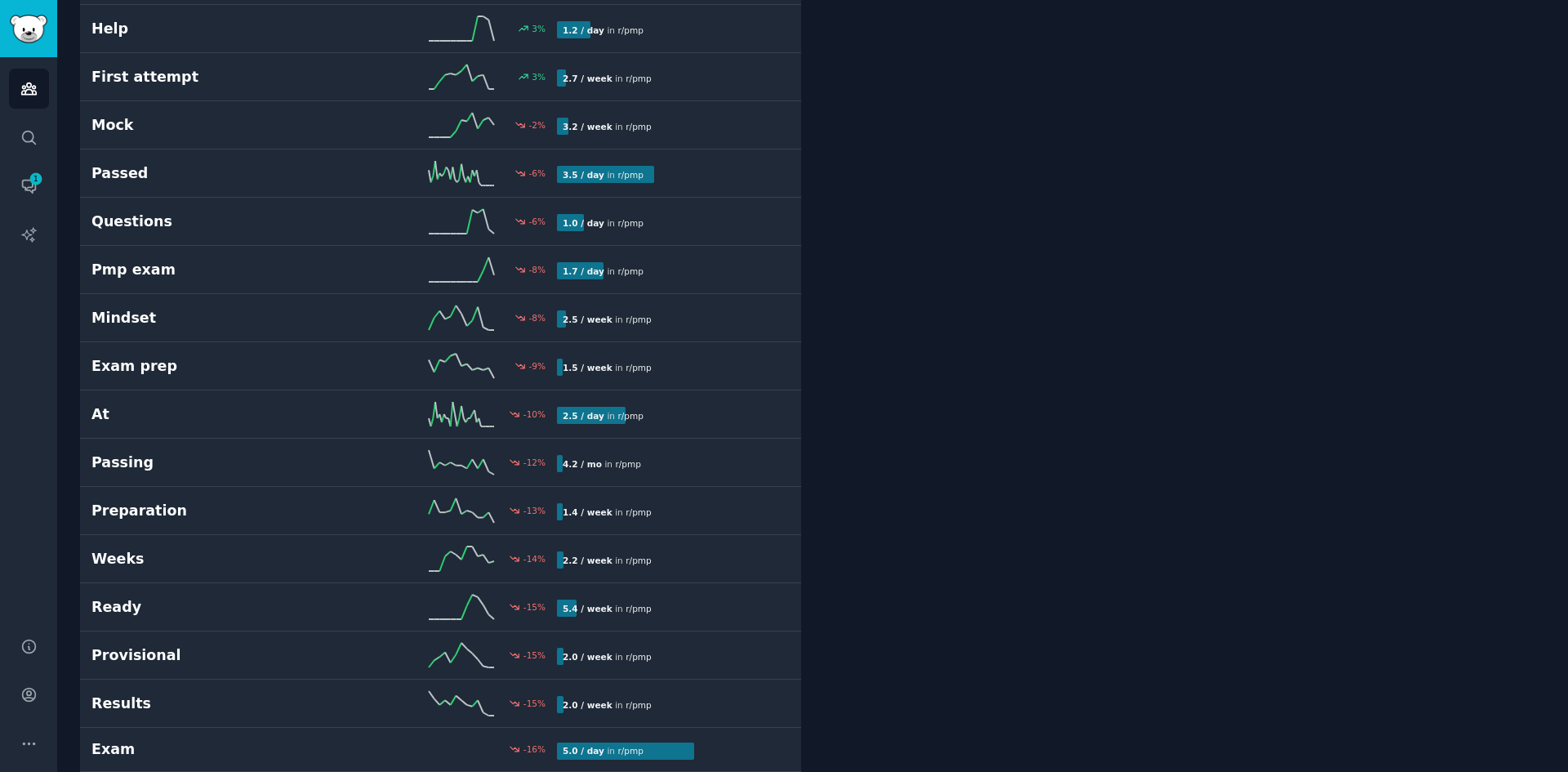
drag, startPoint x: 981, startPoint y: 383, endPoint x: 958, endPoint y: 533, distance: 151.8
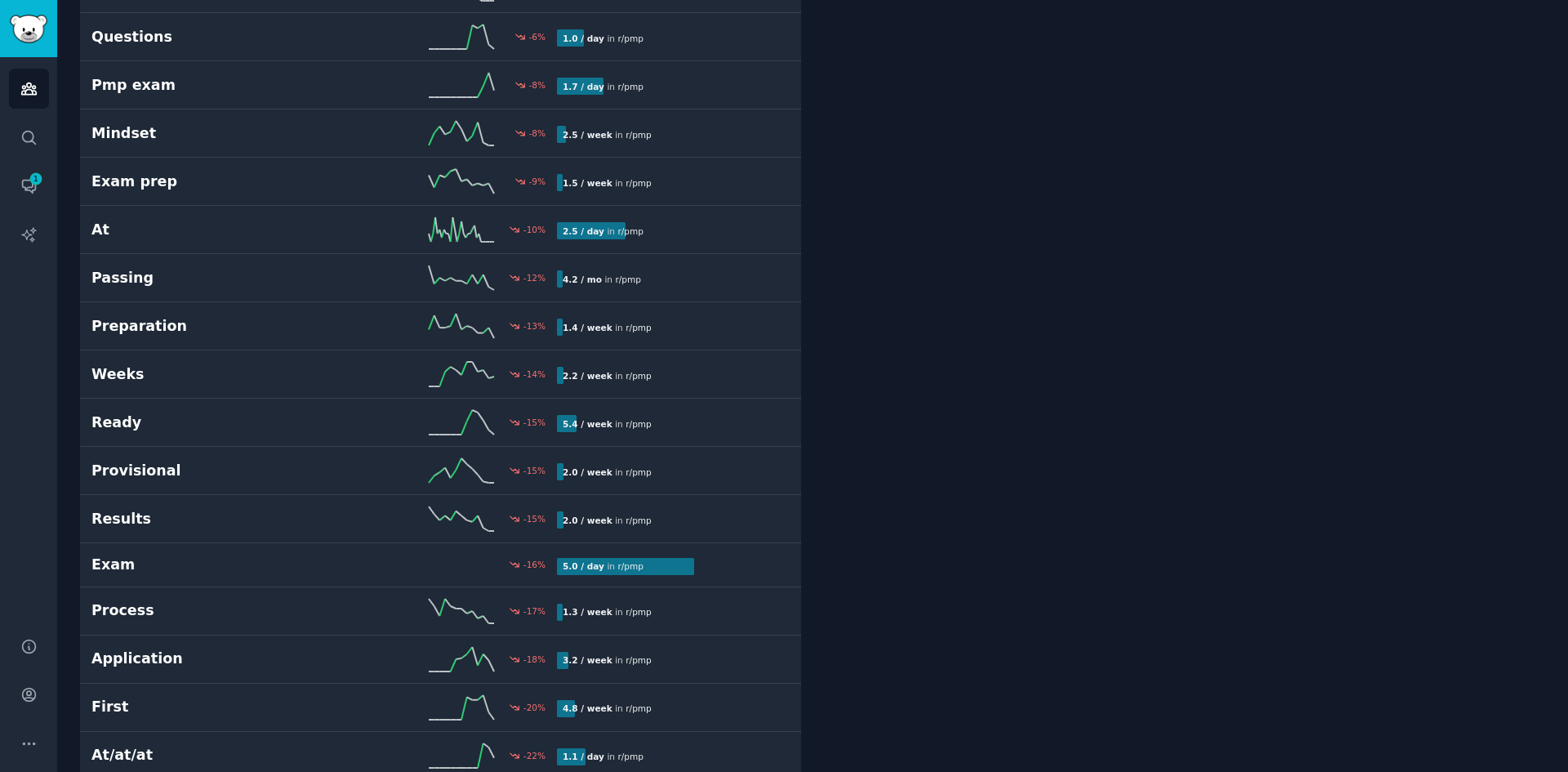
scroll to position [1354, 0]
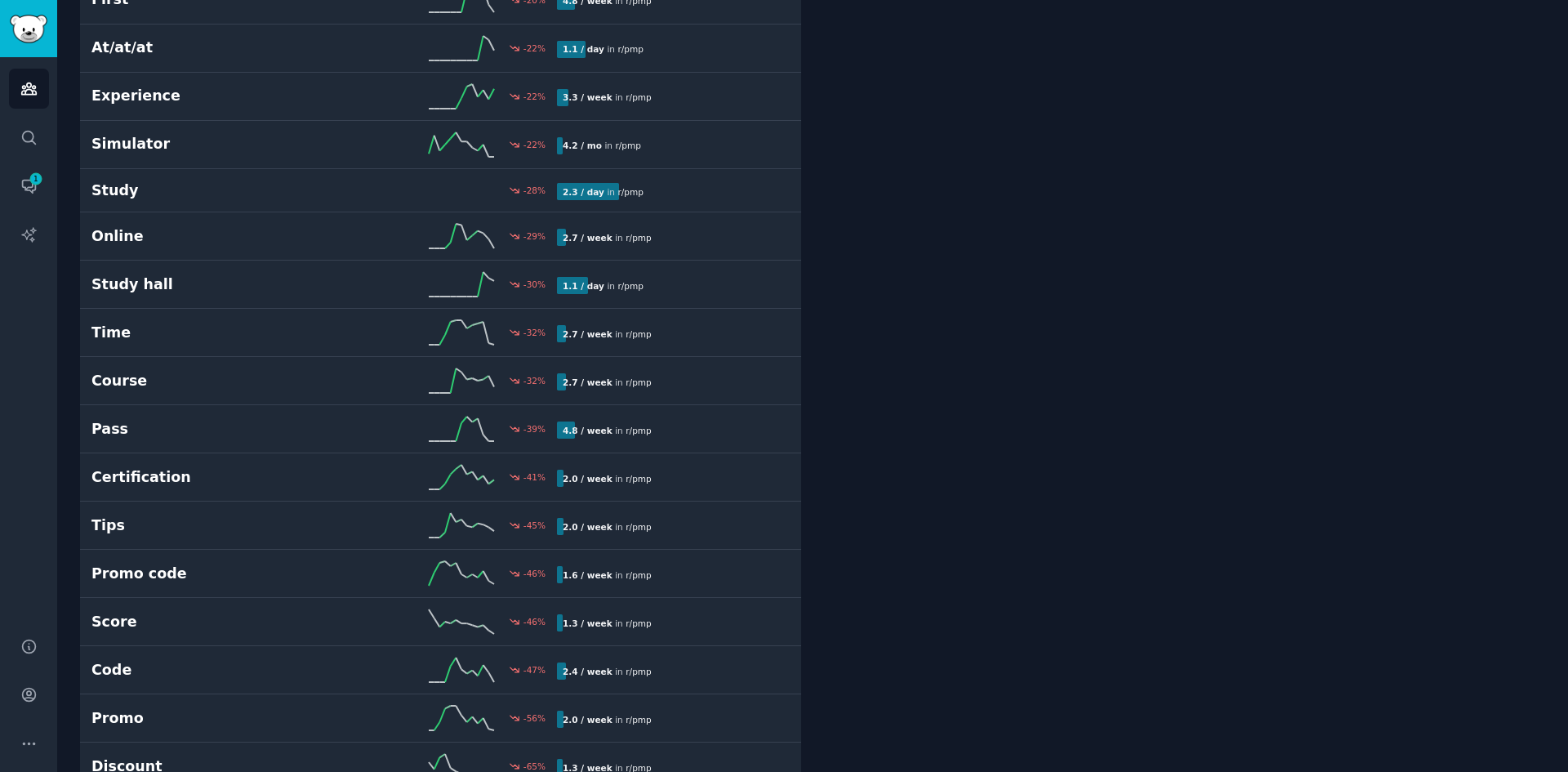
drag, startPoint x: 971, startPoint y: 412, endPoint x: 944, endPoint y: 549, distance: 139.6
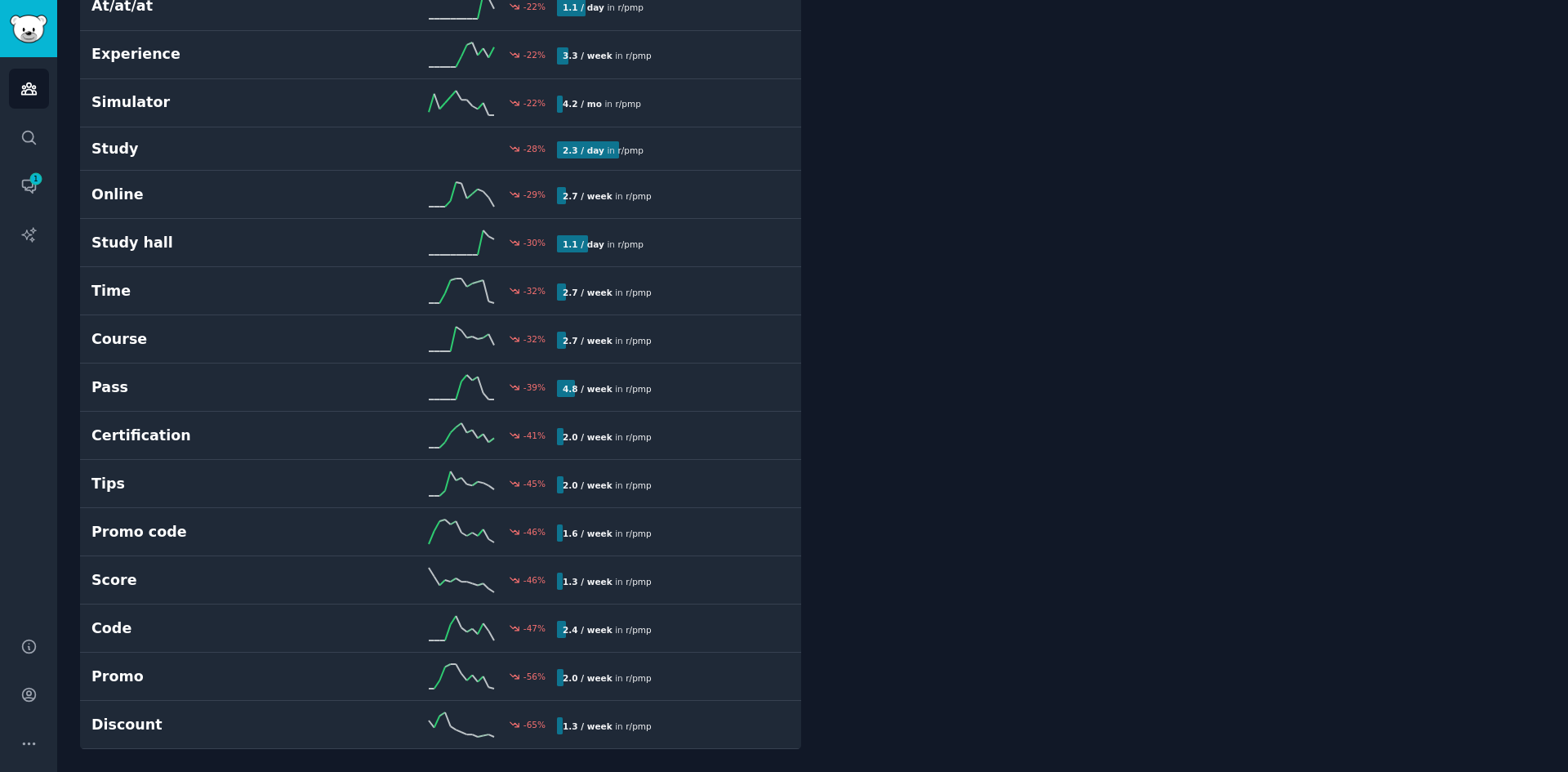
drag, startPoint x: 954, startPoint y: 421, endPoint x: 946, endPoint y: 461, distance: 40.8
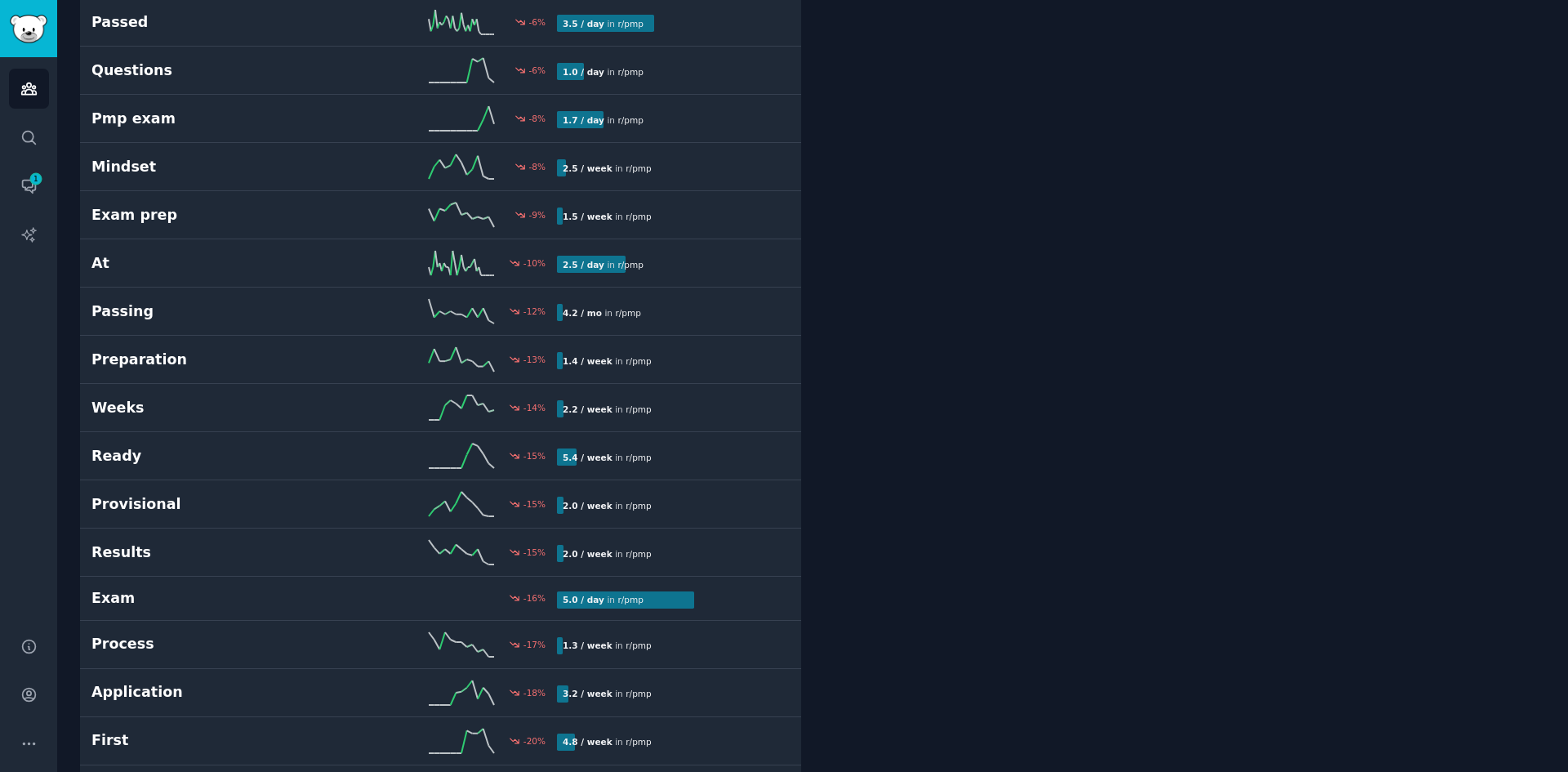
scroll to position [0, 0]
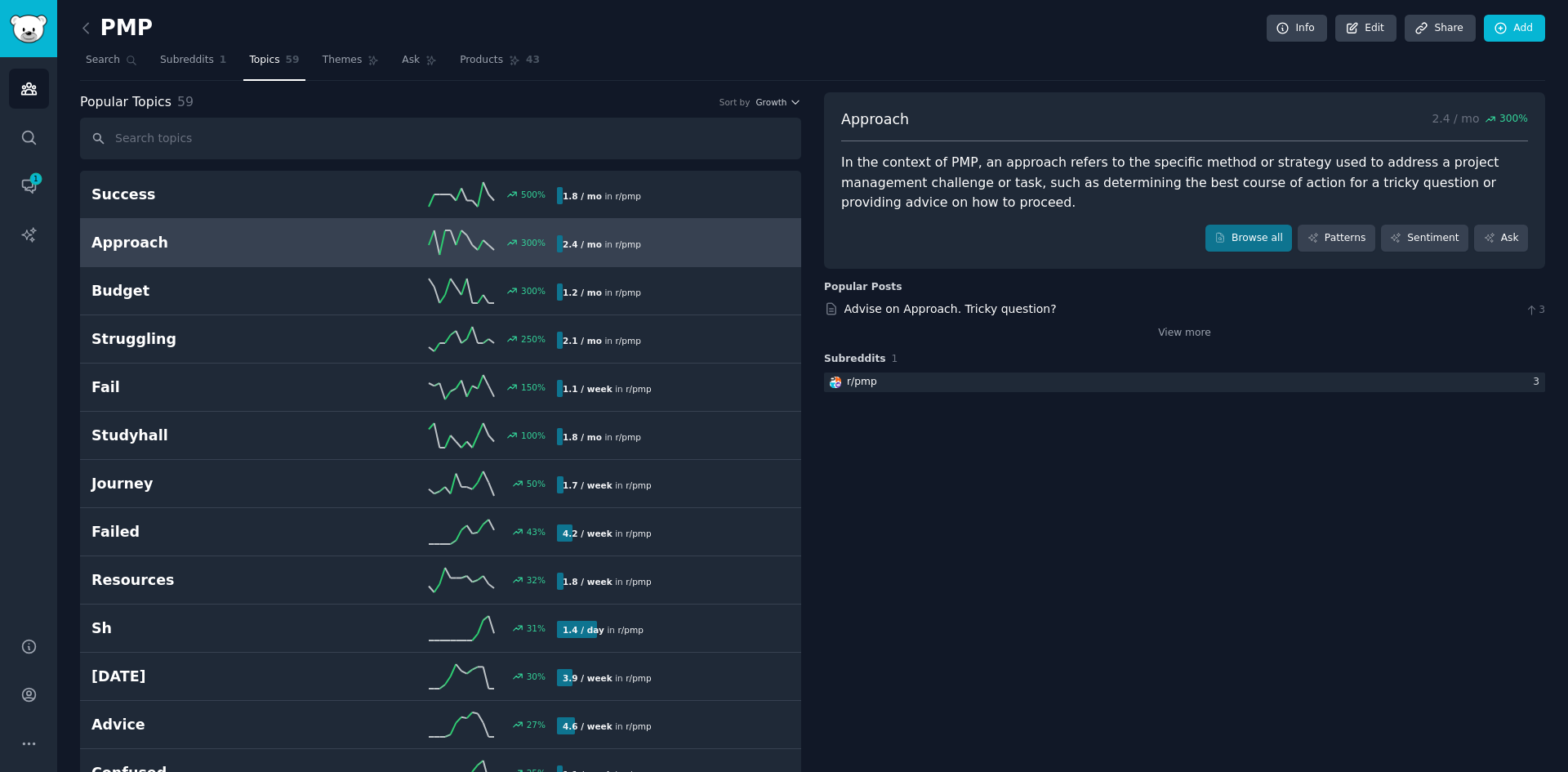
drag, startPoint x: 984, startPoint y: 598, endPoint x: 880, endPoint y: 360, distance: 259.7
click at [427, 62] on nav "Search Subreddits 1 Topics 59 Themes Ask Products 43" at bounding box center [812, 65] width 1466 height 34
click at [402, 63] on span "Ask" at bounding box center [411, 60] width 18 height 15
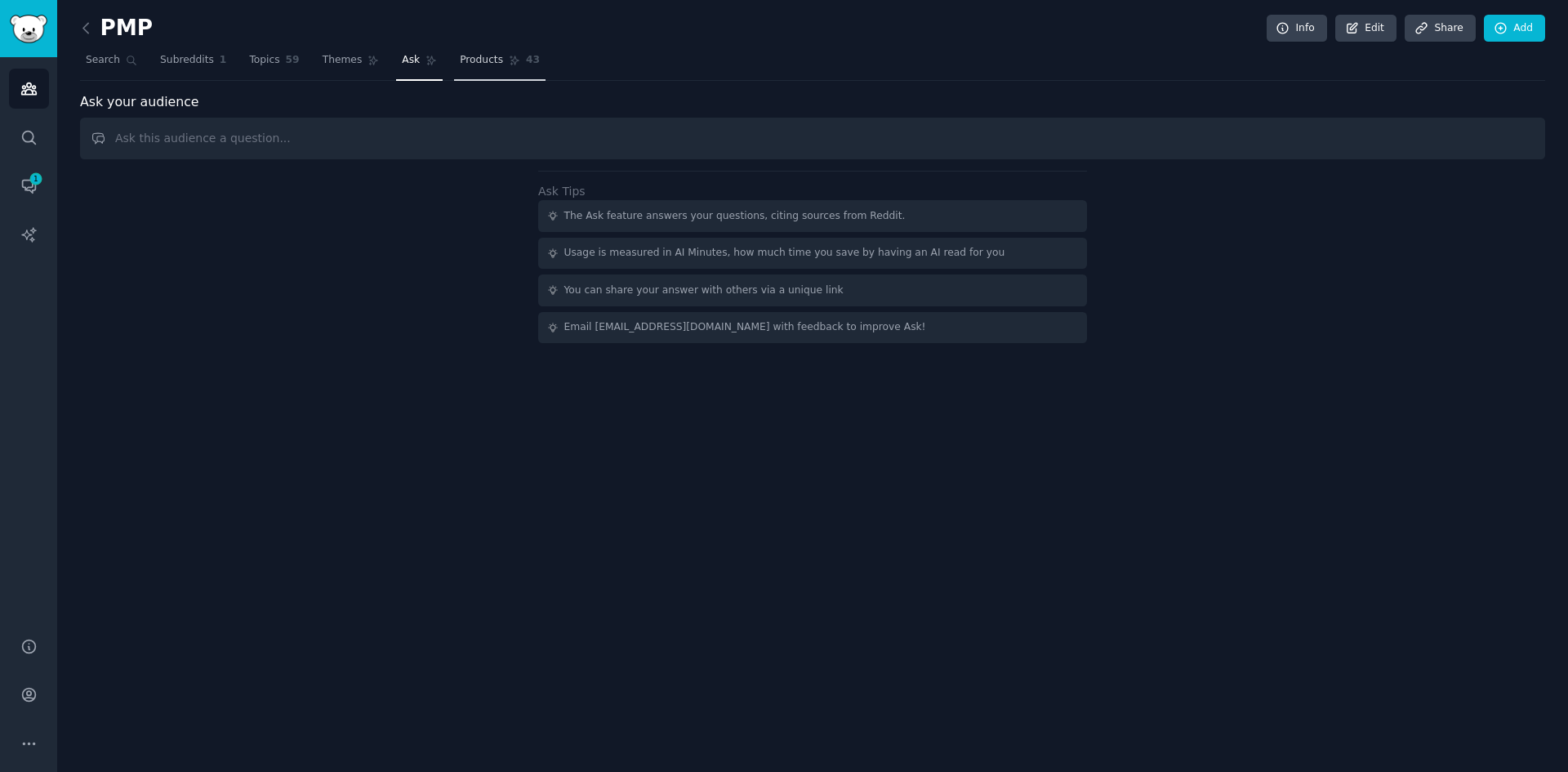
click at [459, 60] on span "Products" at bounding box center [481, 60] width 44 height 15
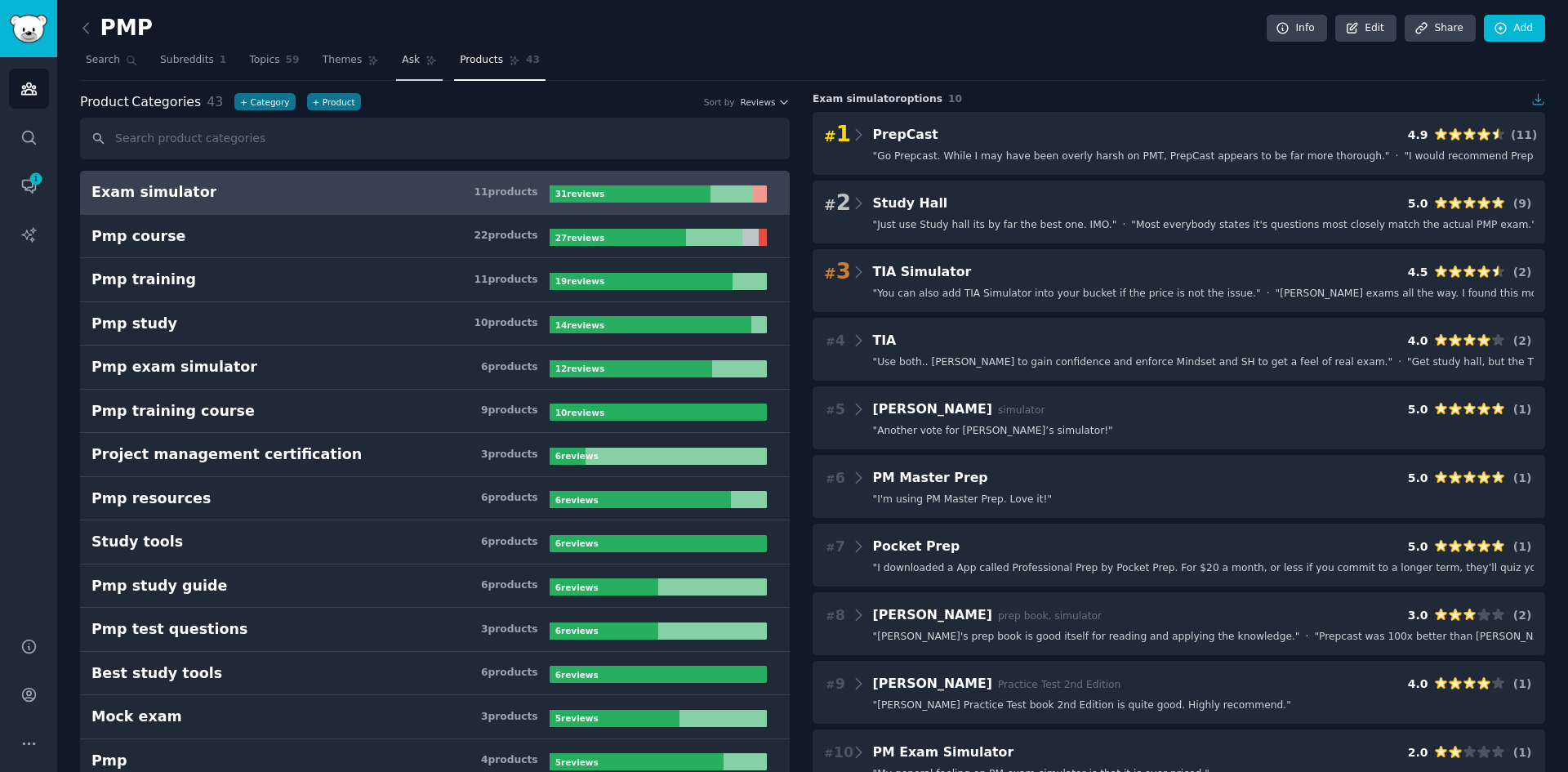
click at [402, 59] on span "Ask" at bounding box center [411, 60] width 18 height 15
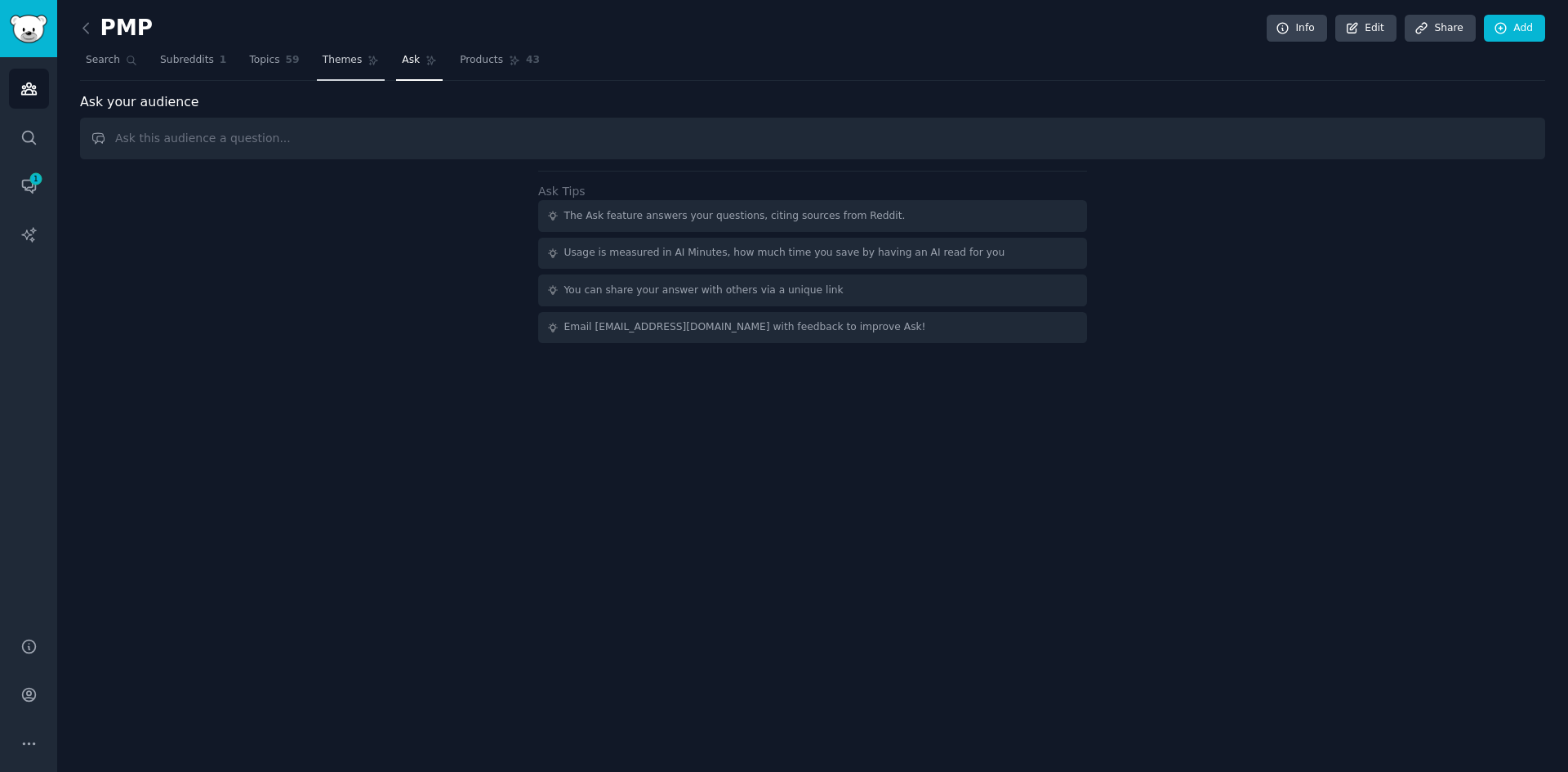
click at [319, 53] on link "Themes" at bounding box center [351, 65] width 69 height 34
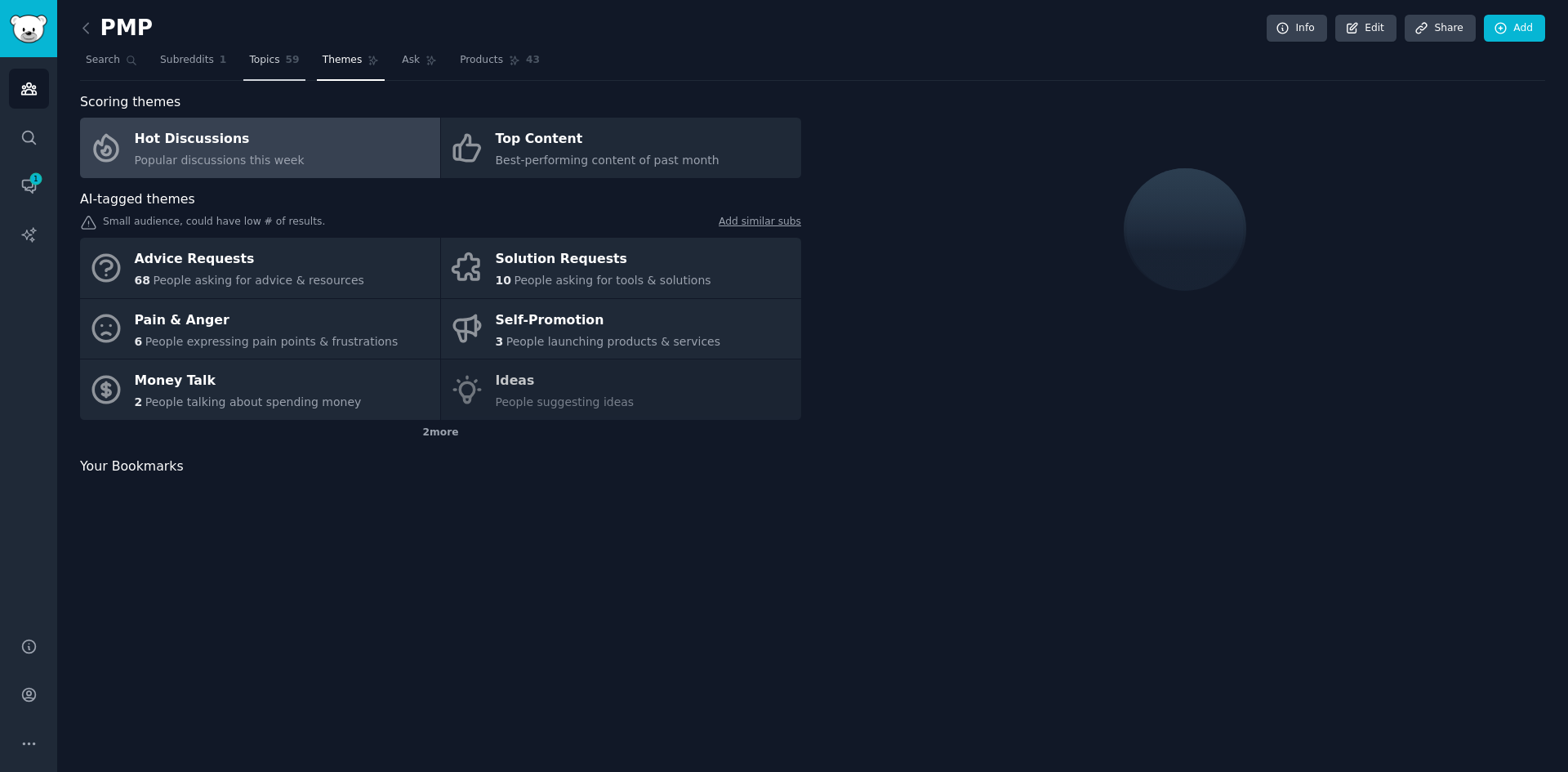
click at [259, 58] on span "Topics" at bounding box center [264, 60] width 30 height 15
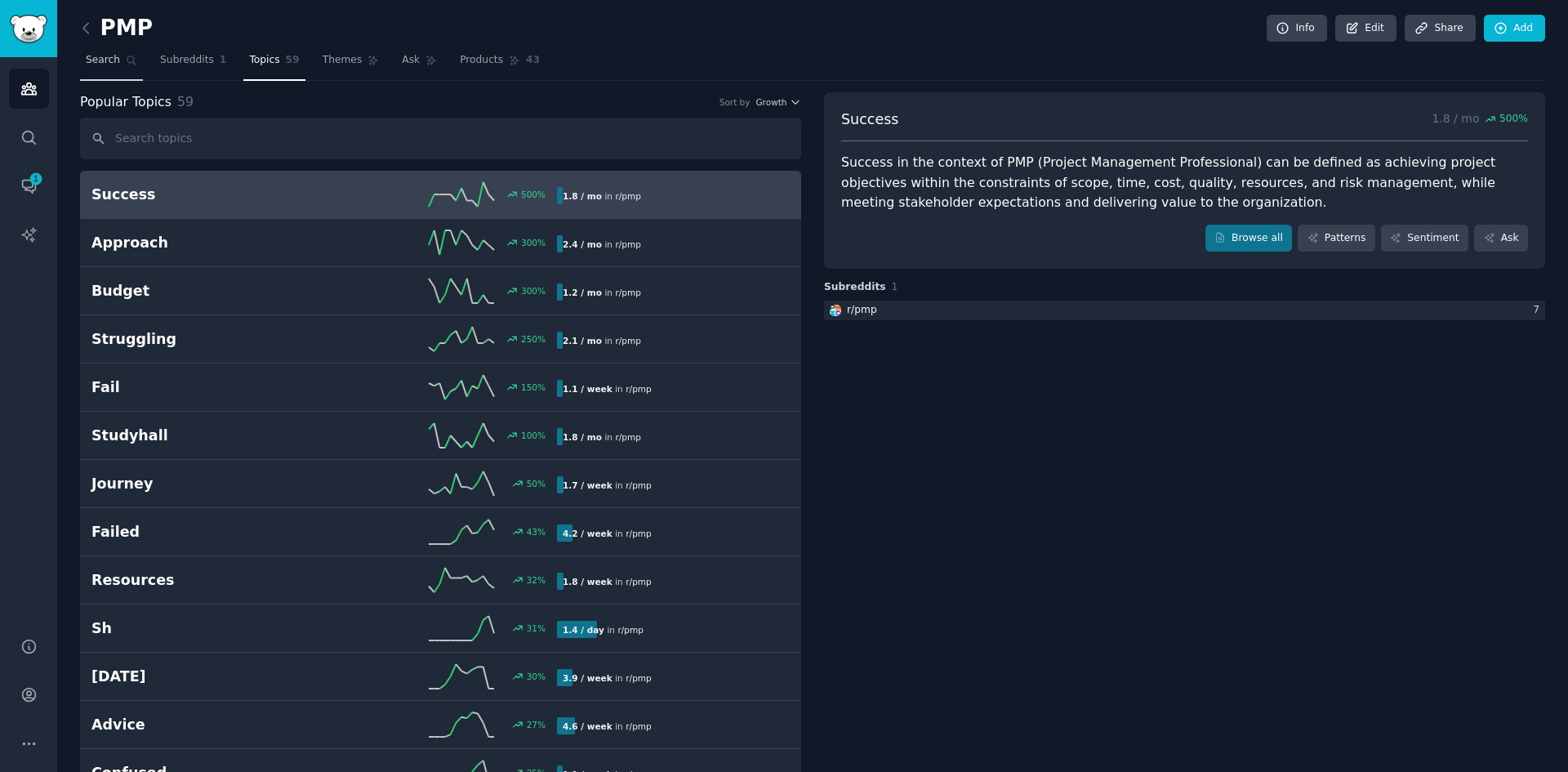
click at [95, 53] on link "Search" at bounding box center [110, 65] width 63 height 34
